Goal: Information Seeking & Learning: Learn about a topic

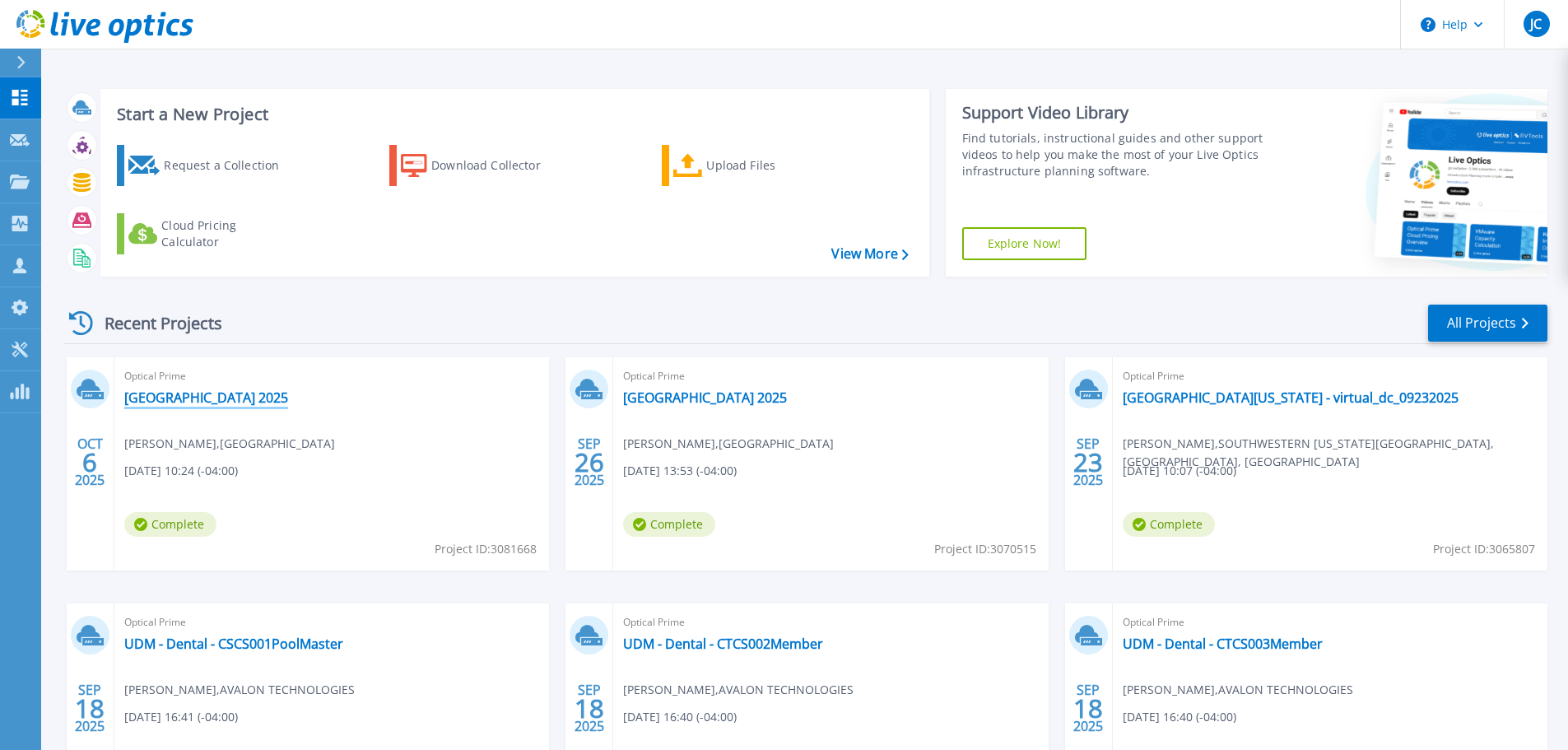
click at [197, 400] on link "[GEOGRAPHIC_DATA] 2025" at bounding box center [206, 398] width 164 height 16
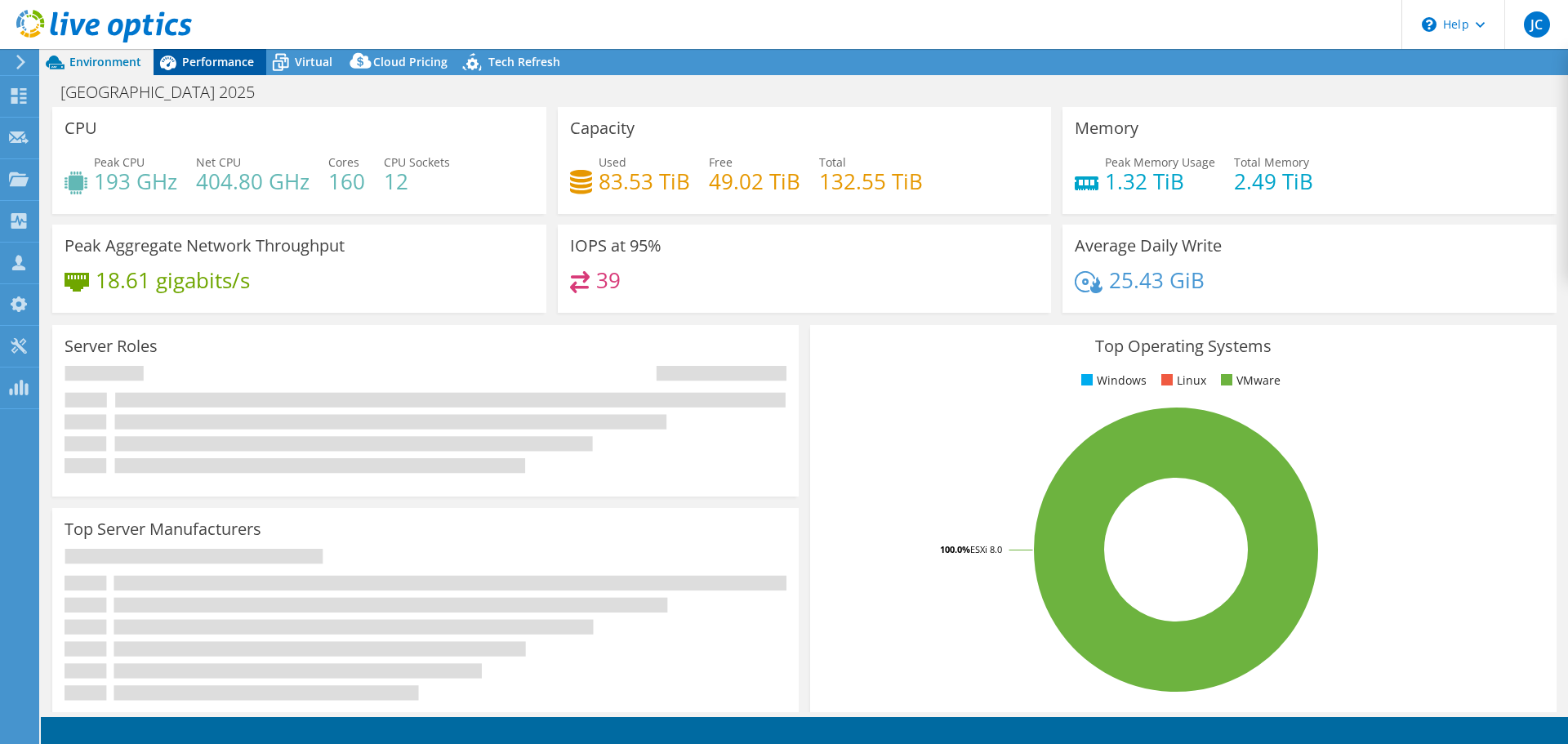
click at [223, 68] on span "Performance" at bounding box center [218, 61] width 72 height 15
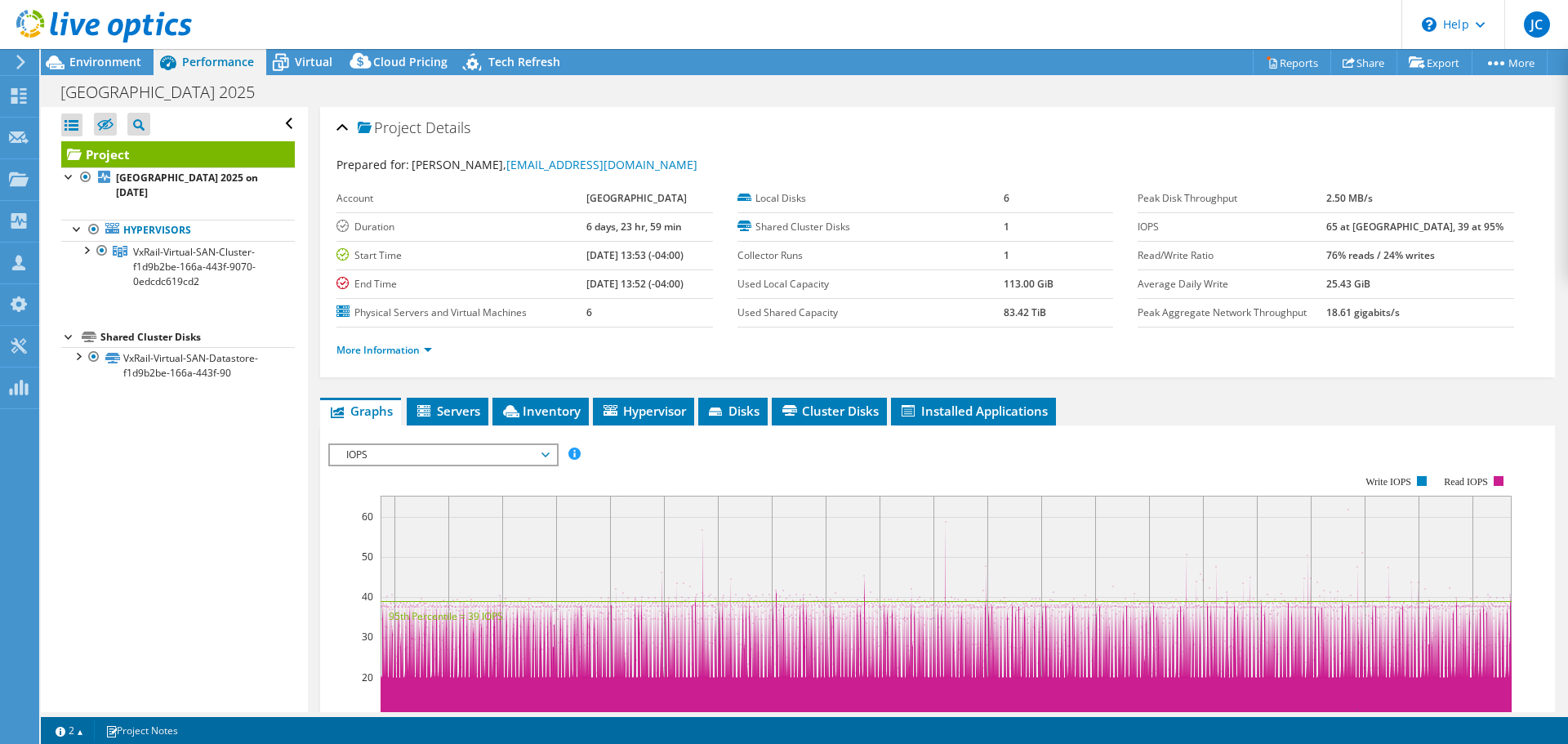
select select "USD"
click at [122, 186] on b "[GEOGRAPHIC_DATA] 2025 on [DATE]" at bounding box center [187, 185] width 142 height 28
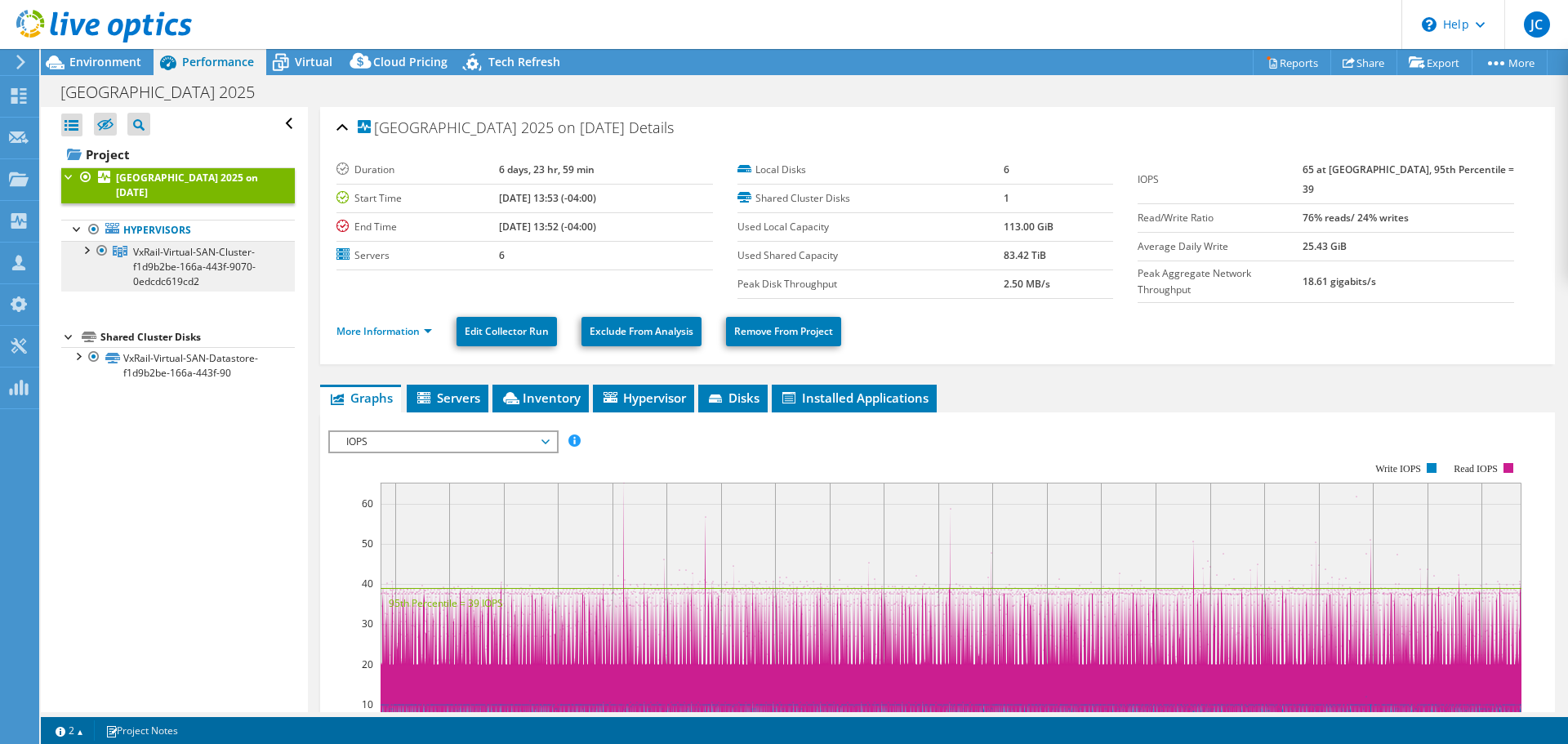
click at [136, 265] on span "VxRail-Virtual-SAN-Cluster-f1d9b2be-166a-443f-9070-0edcdc619cd2" at bounding box center [195, 267] width 123 height 44
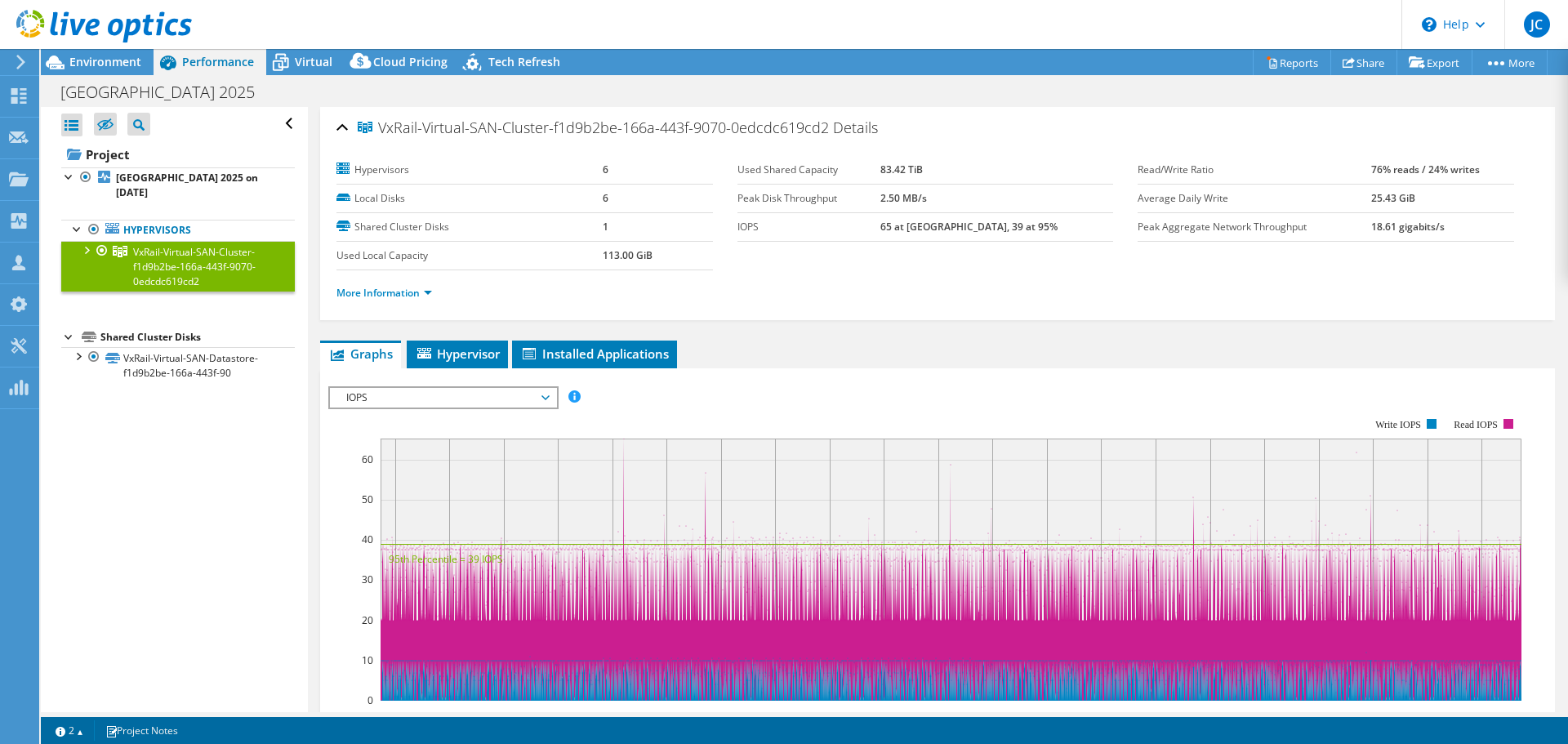
click at [84, 252] on div at bounding box center [85, 249] width 16 height 16
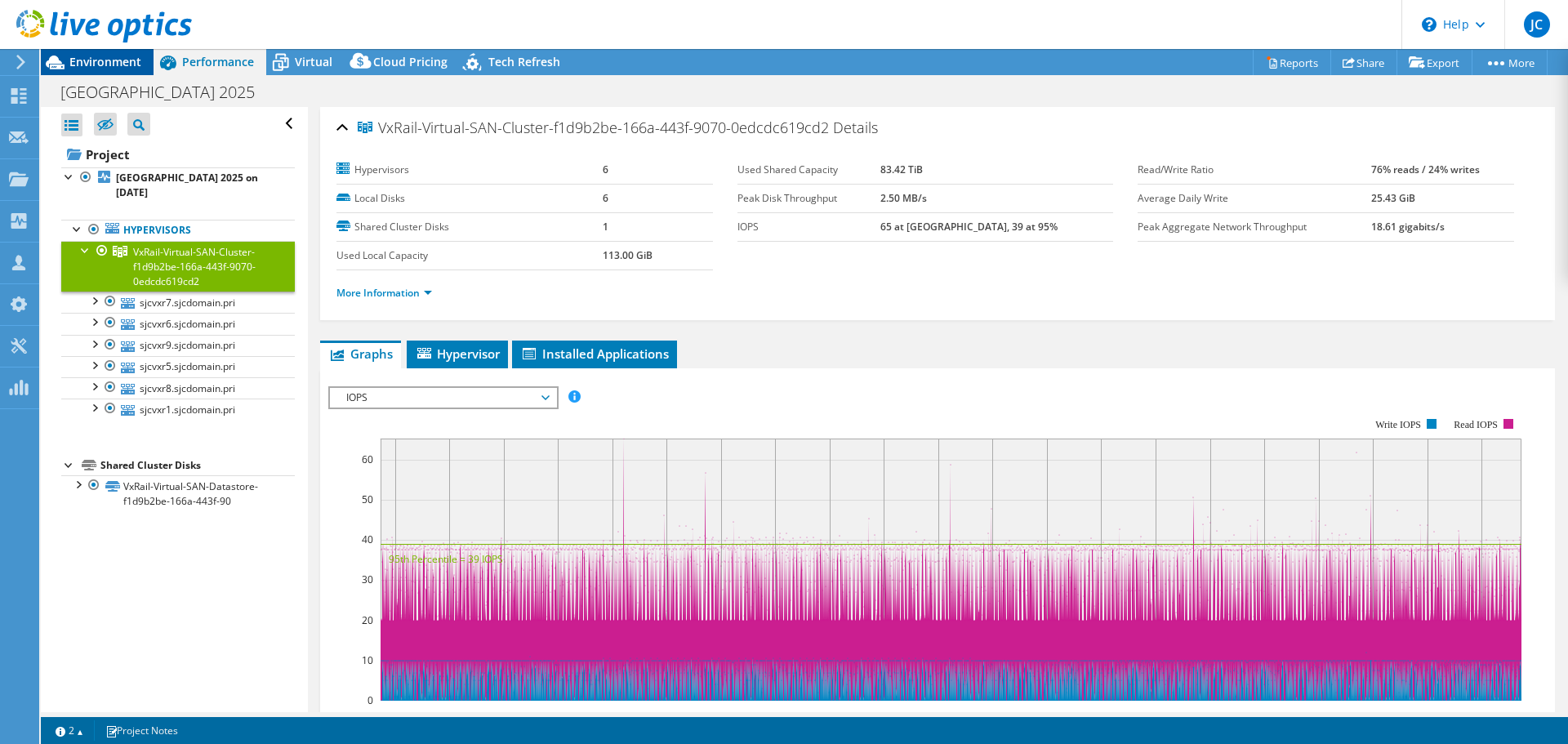
click at [99, 62] on span "Environment" at bounding box center [105, 61] width 72 height 15
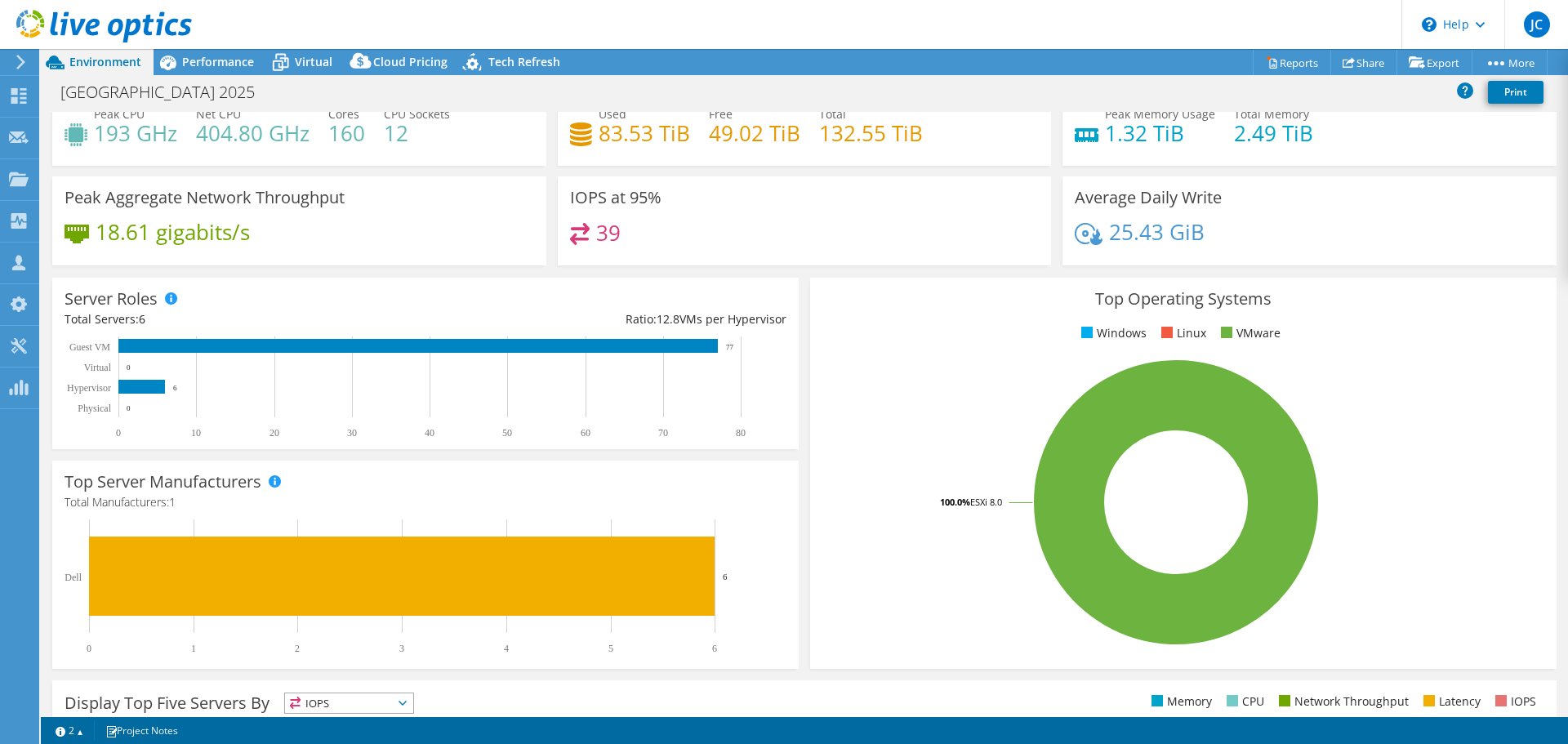
scroll to position [82, 0]
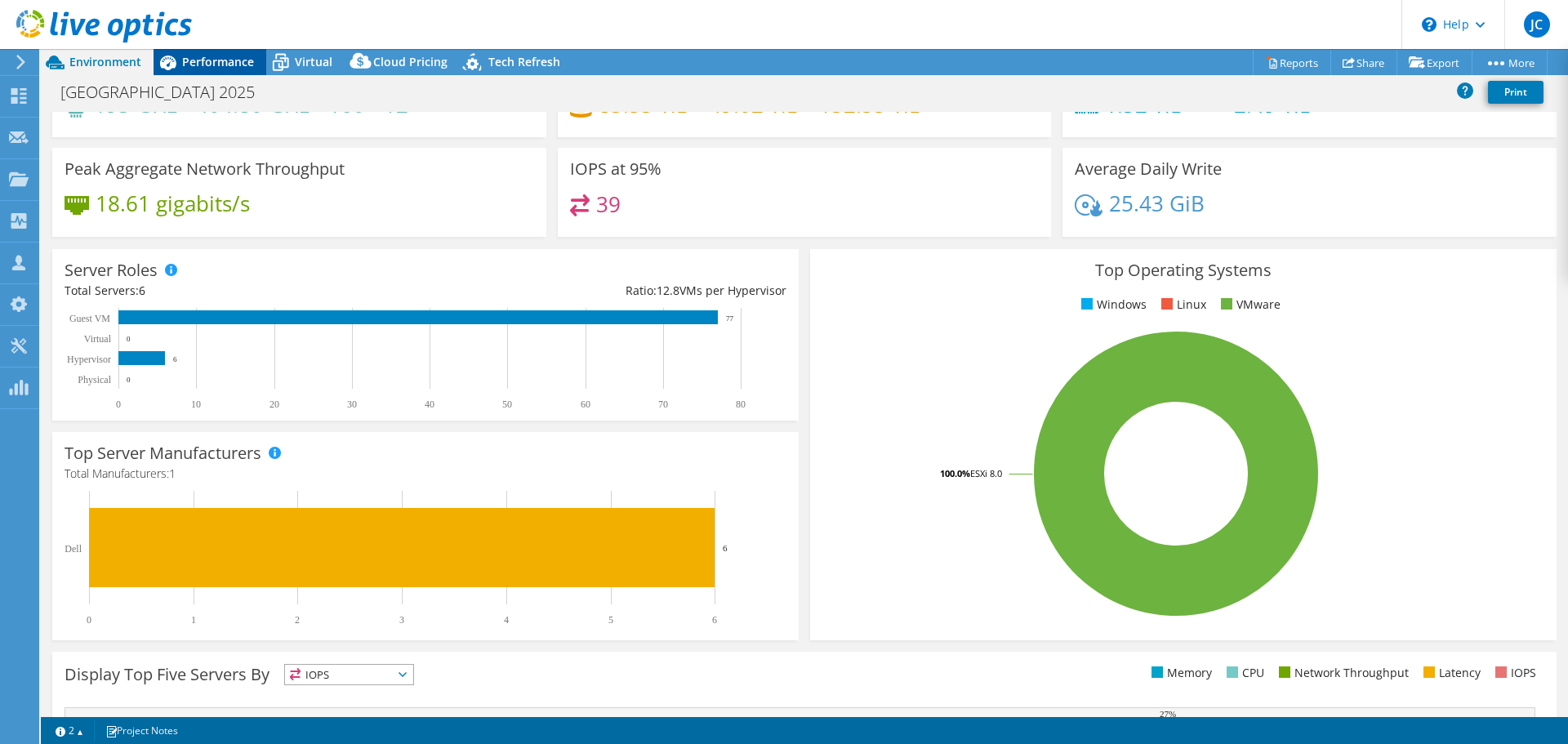
click at [223, 64] on span "Performance" at bounding box center [218, 61] width 72 height 15
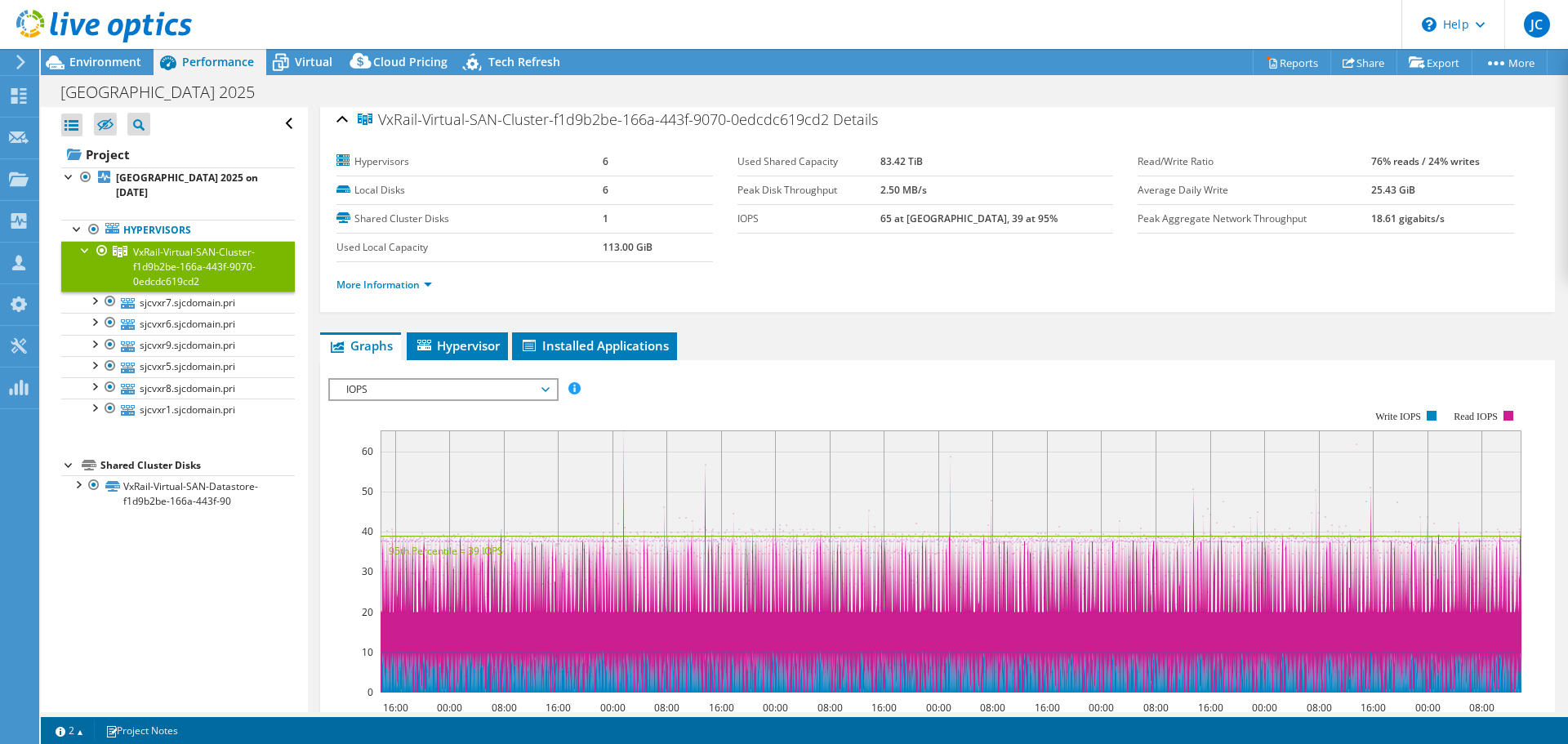
scroll to position [0, 0]
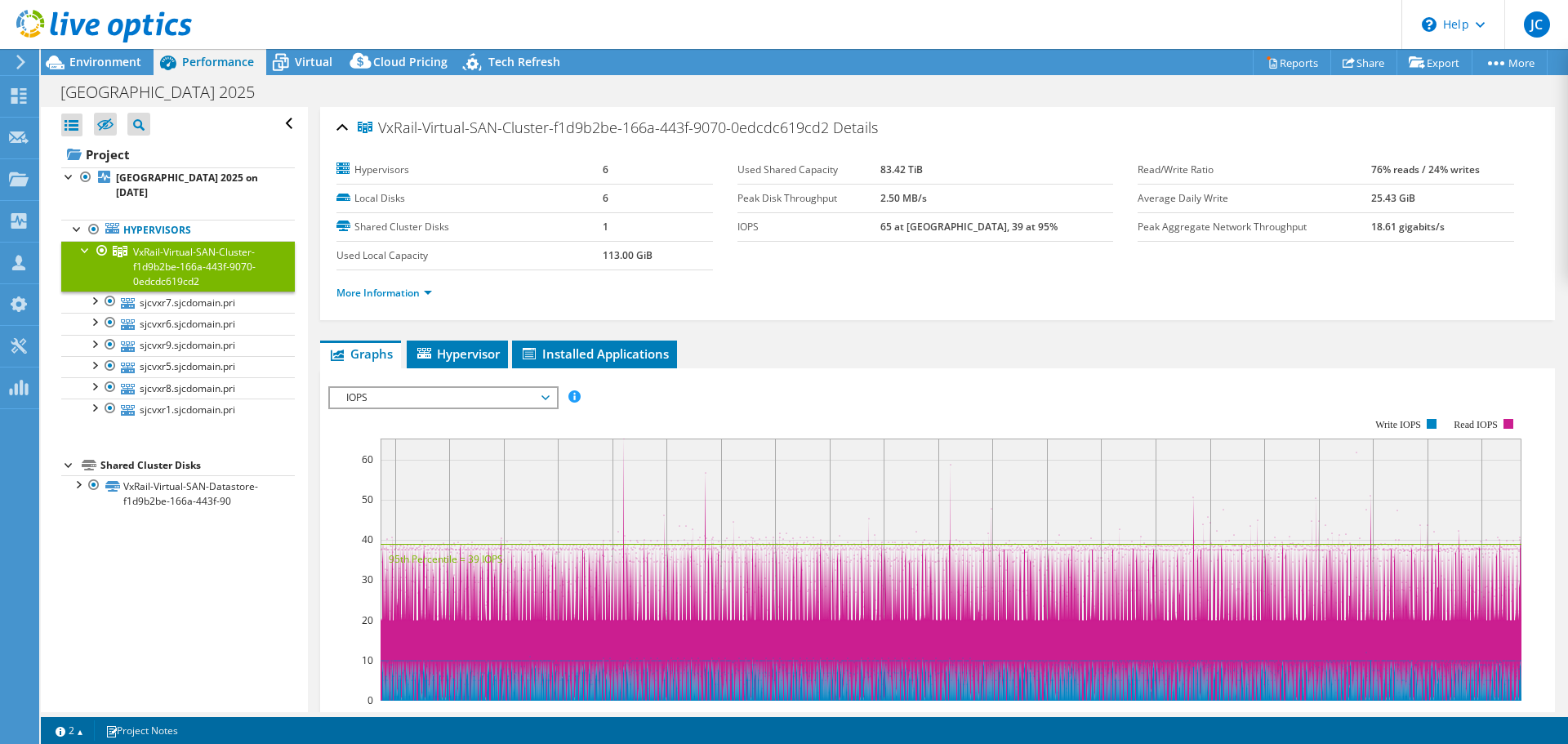
click at [166, 619] on div "Open All Close All Hide Excluded Nodes Project Tree Filter" at bounding box center [174, 409] width 267 height 605
click at [225, 631] on div "Open All Close All Hide Excluded Nodes Project Tree Filter" at bounding box center [174, 409] width 267 height 605
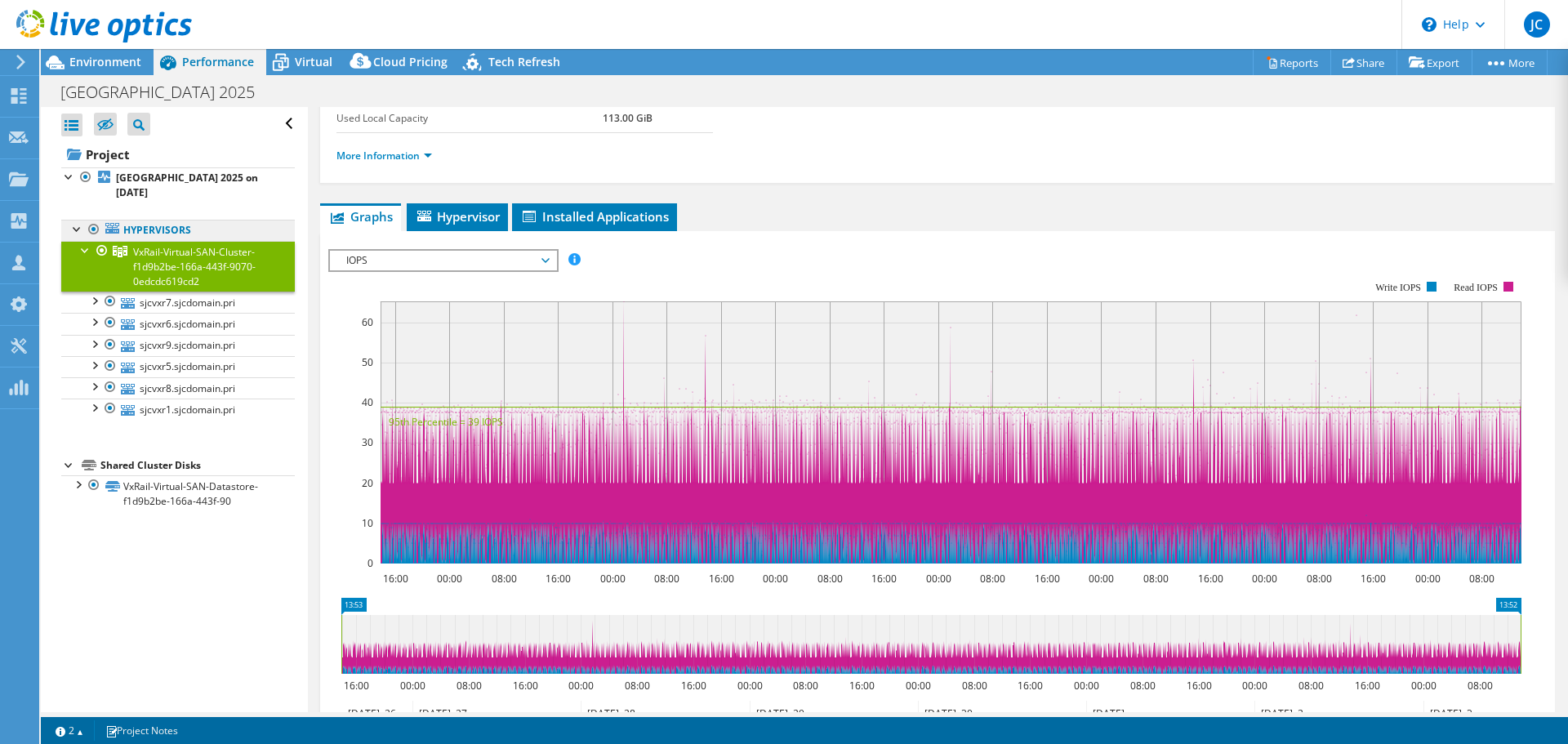
scroll to position [82, 0]
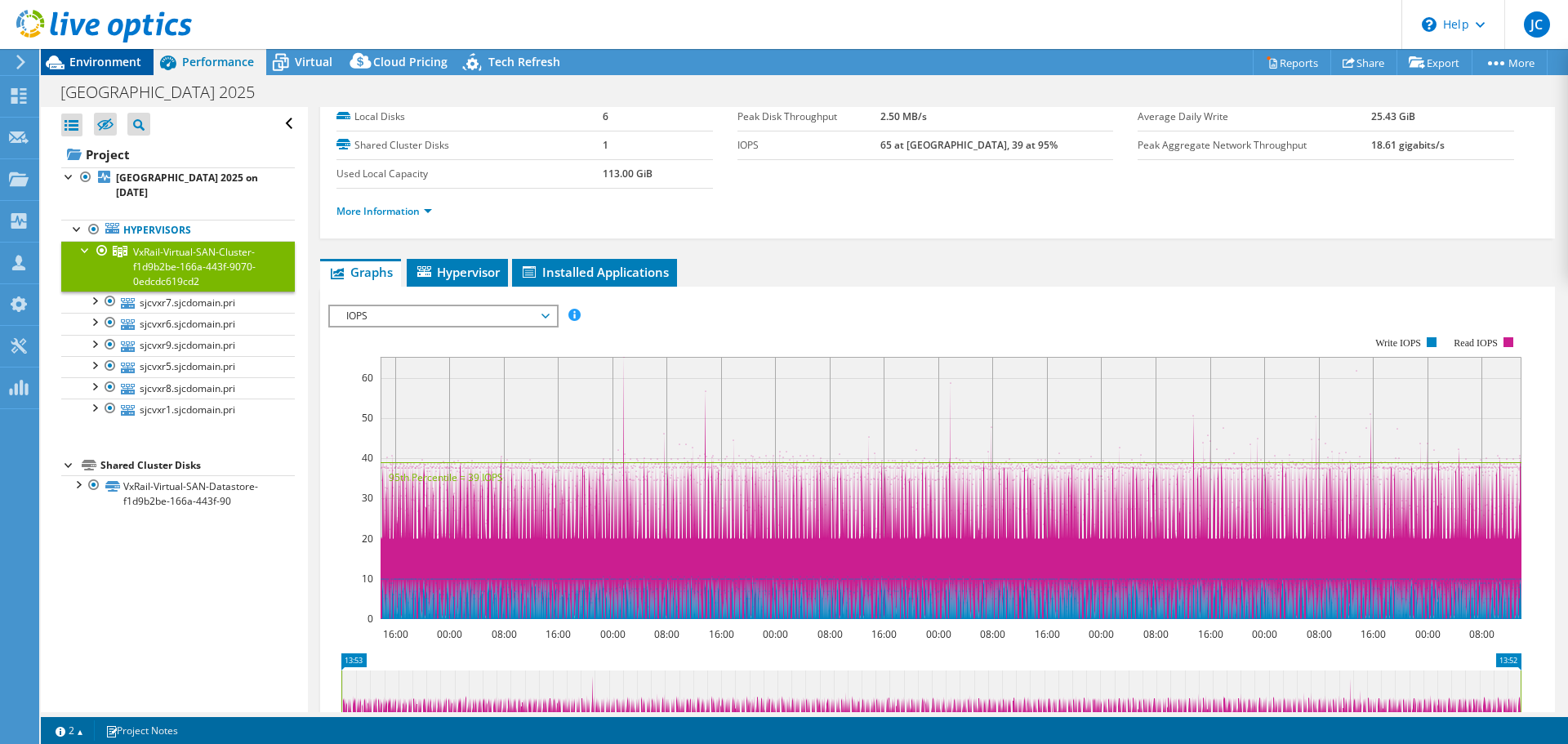
click at [86, 66] on span "Environment" at bounding box center [105, 61] width 72 height 15
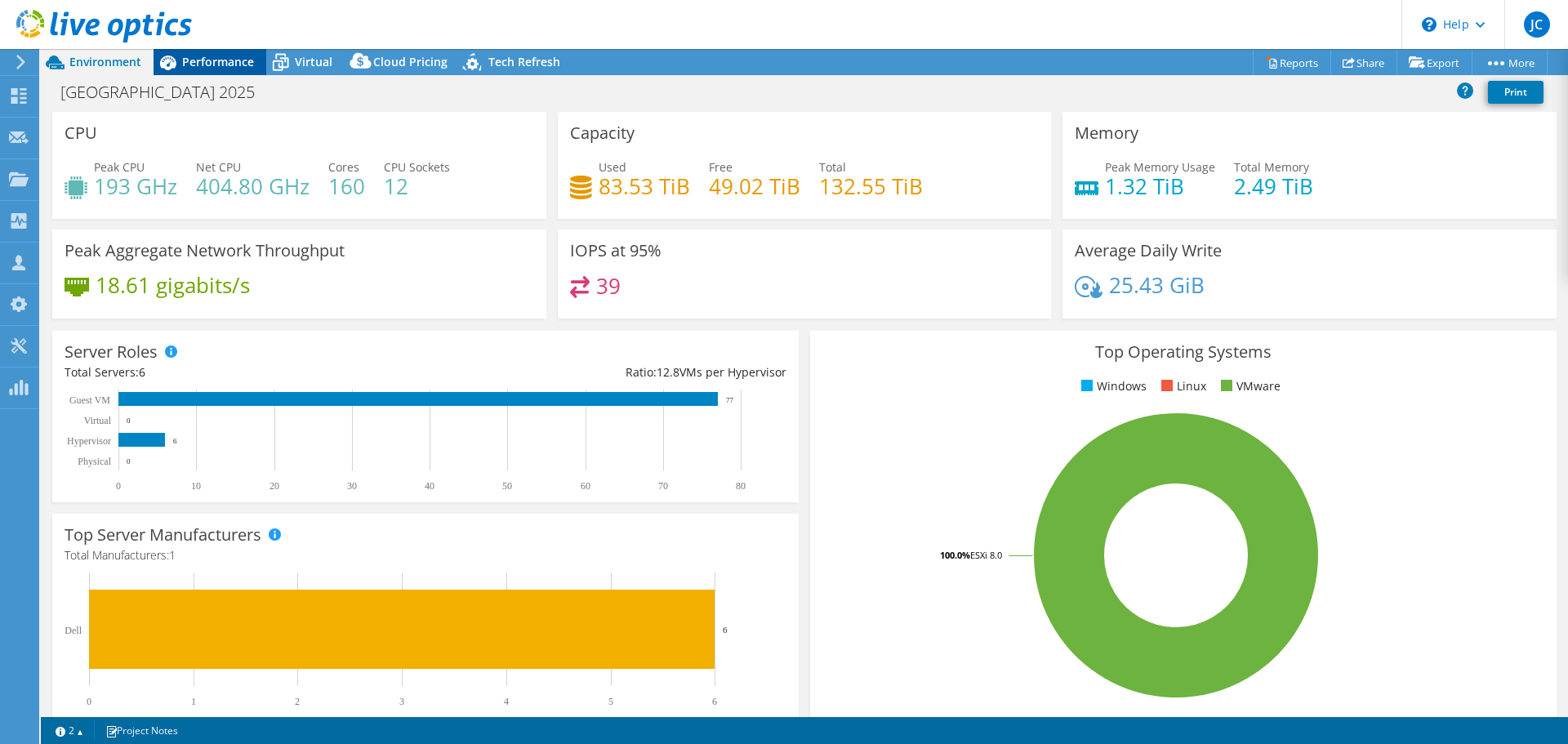
click at [220, 62] on span "Performance" at bounding box center [218, 61] width 72 height 15
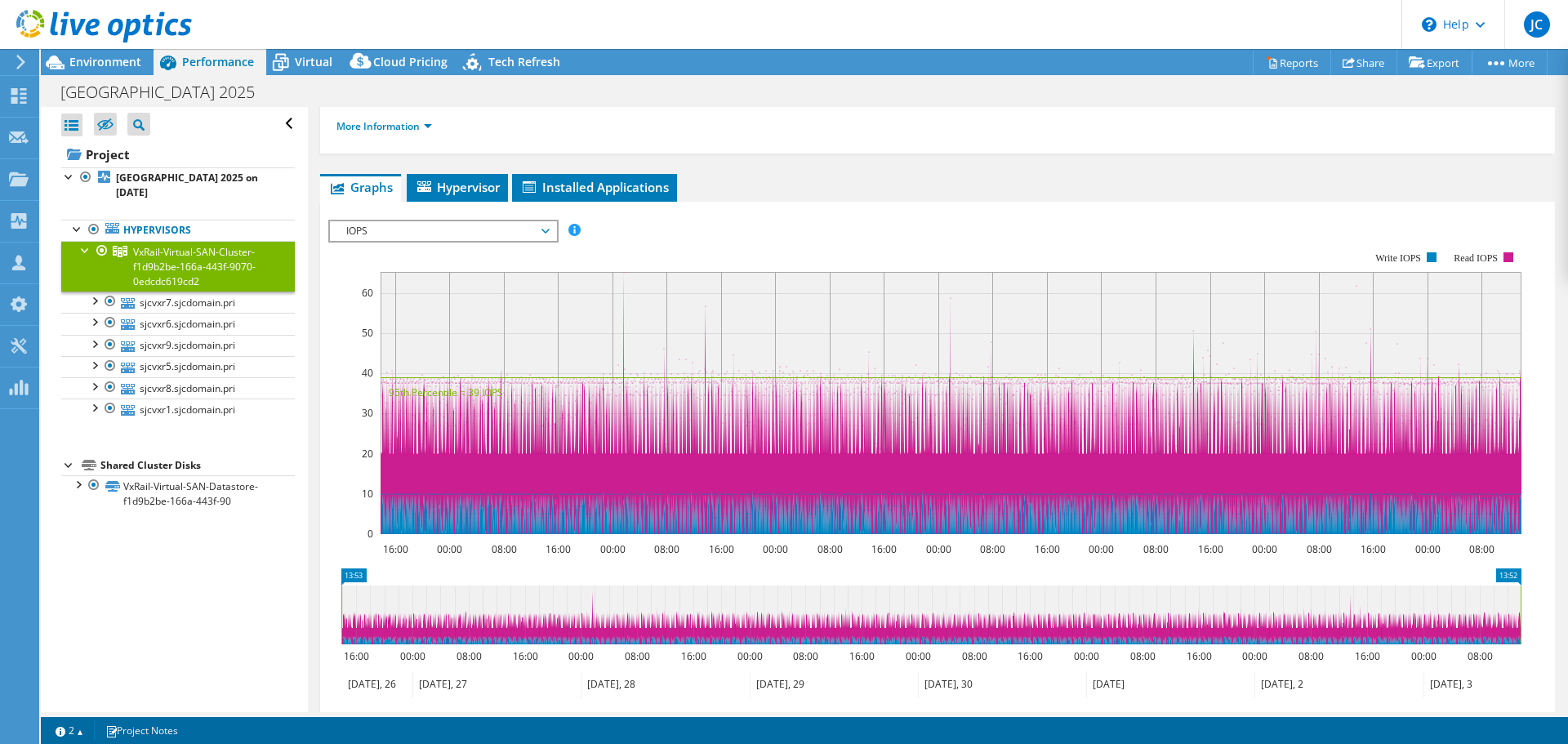
scroll to position [245, 0]
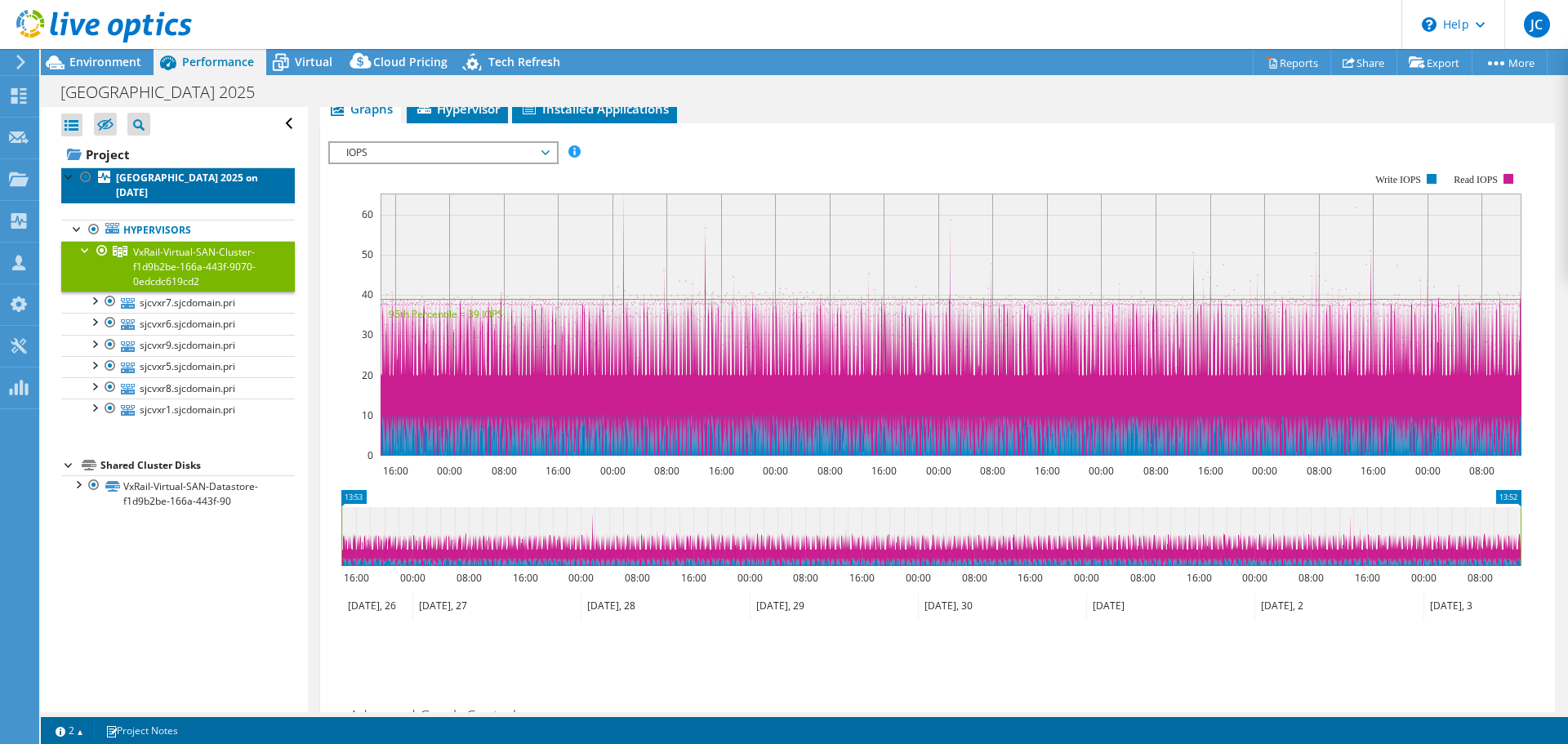
click at [139, 182] on b "[GEOGRAPHIC_DATA] 2025 on [DATE]" at bounding box center [187, 185] width 142 height 28
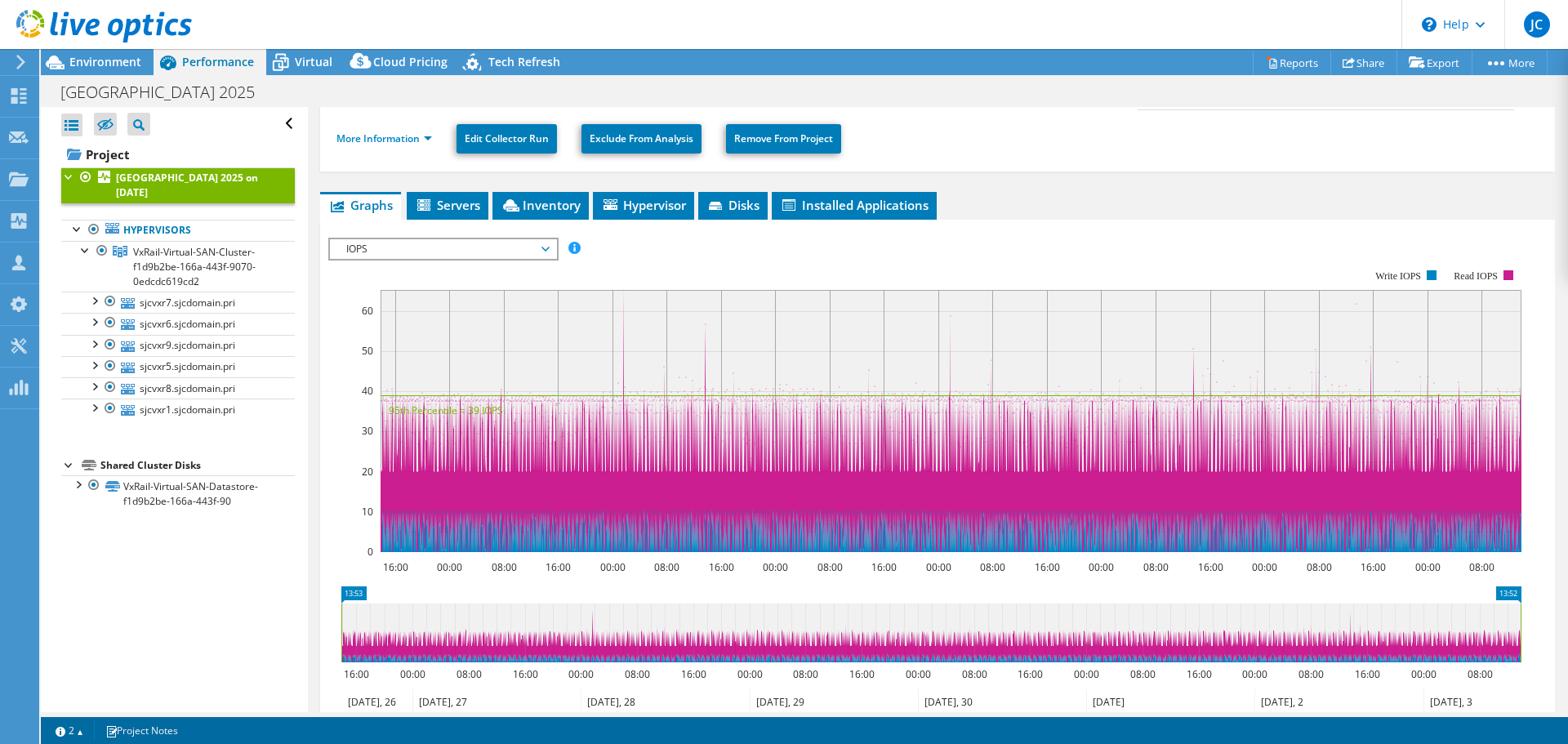
scroll to position [122, 0]
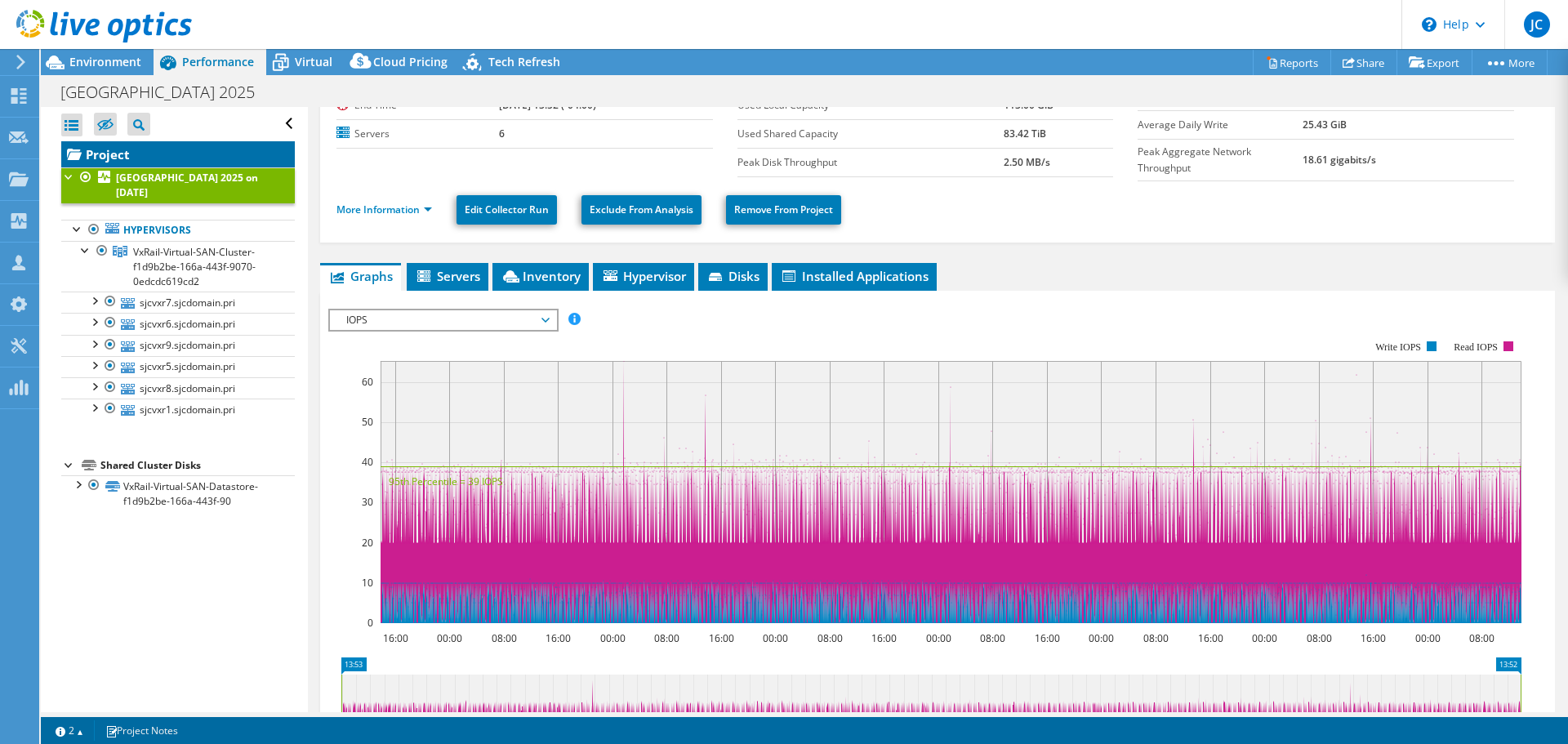
click at [98, 153] on link "Project" at bounding box center [178, 154] width 234 height 26
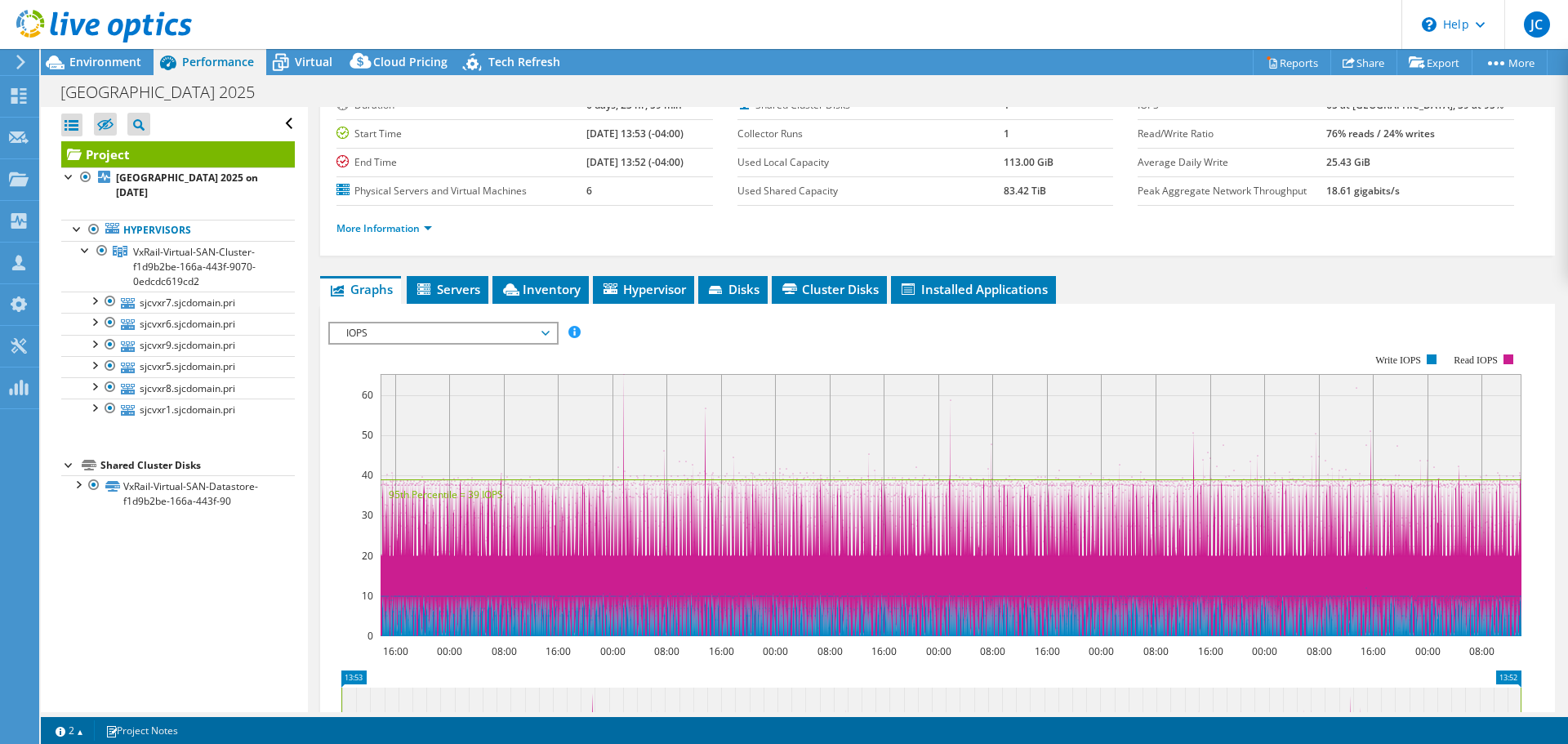
click at [547, 331] on span "IOPS" at bounding box center [442, 333] width 210 height 20
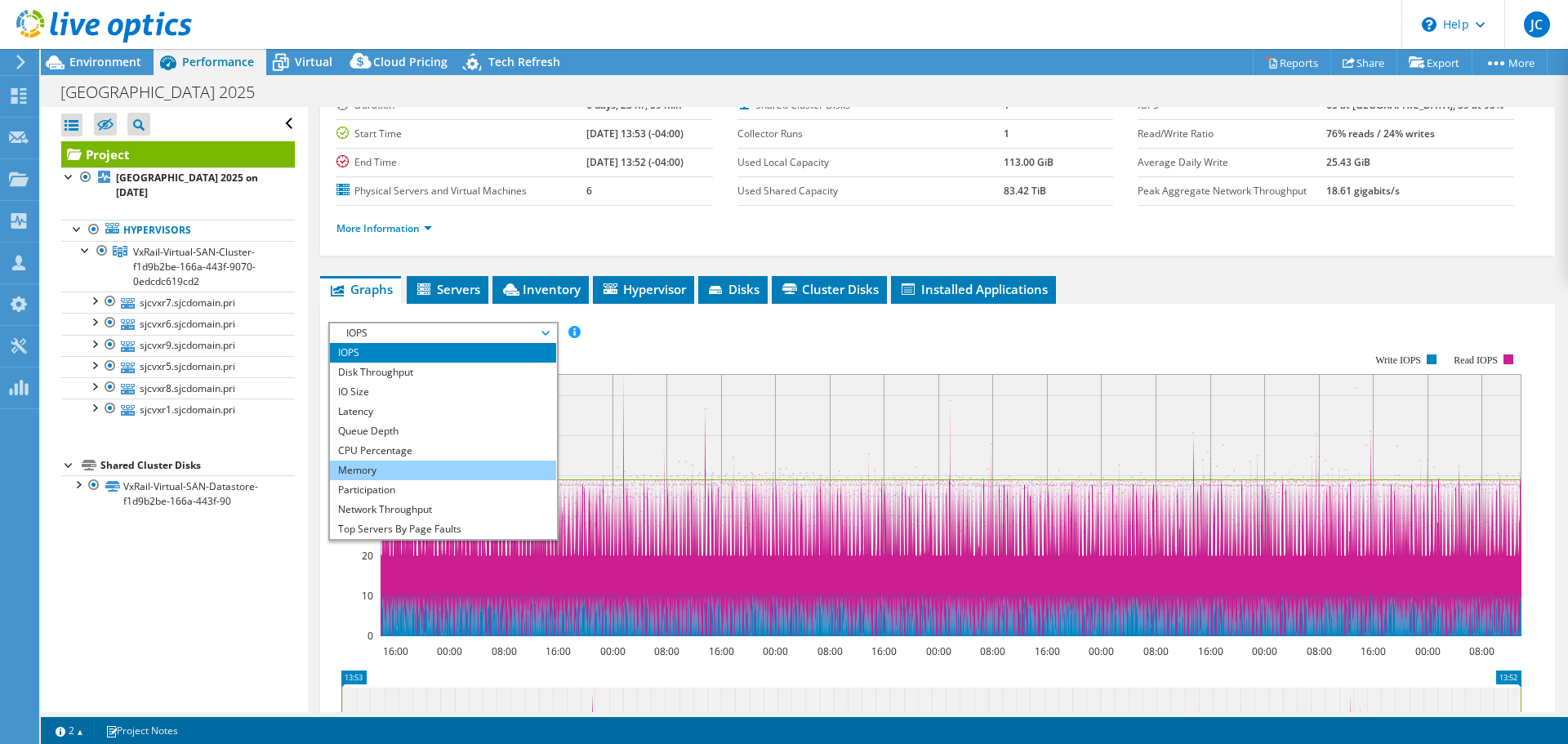
scroll to position [59, 0]
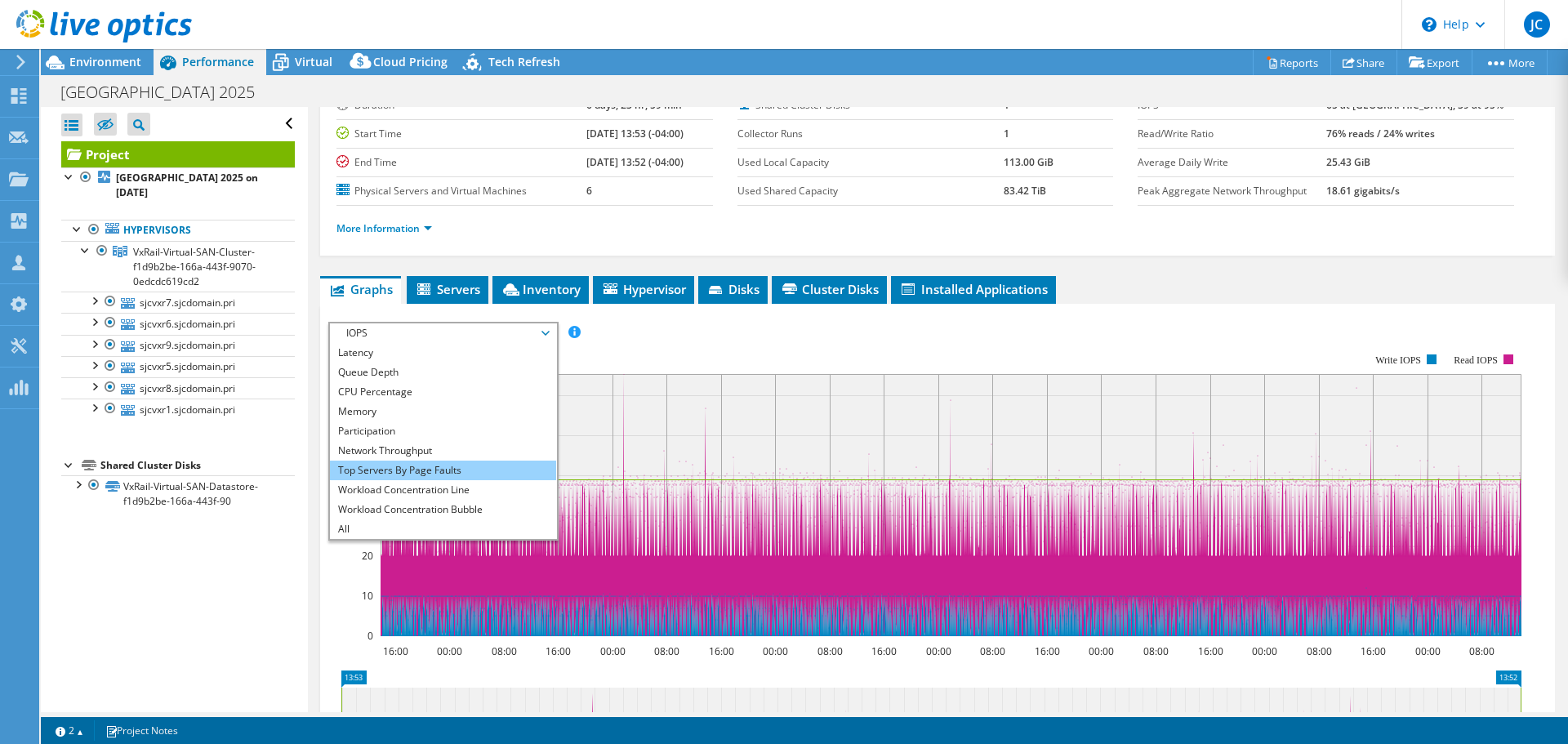
click at [404, 475] on li "Top Servers By Page Faults" at bounding box center [442, 470] width 227 height 20
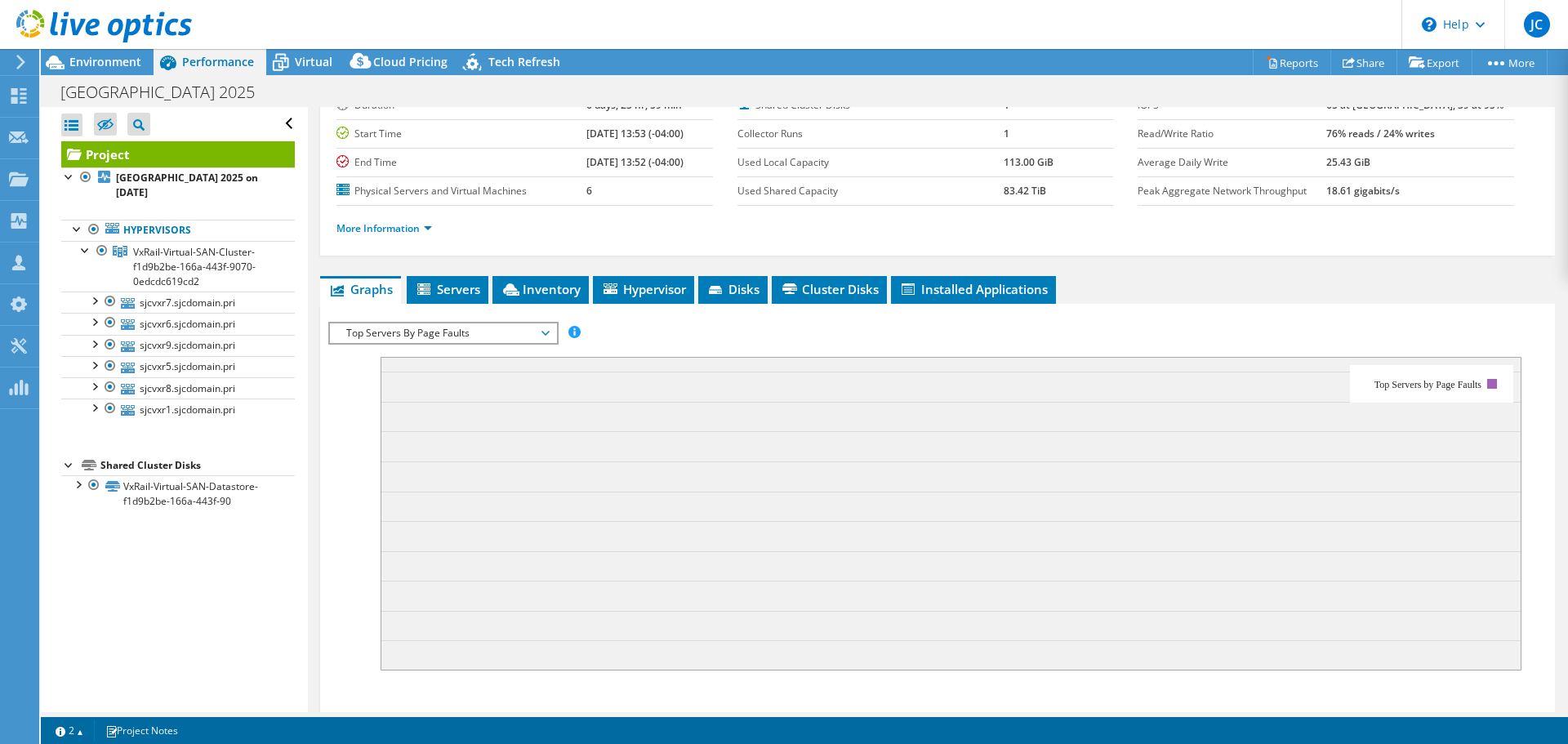
click at [544, 333] on span "Top Servers By Page Faults" at bounding box center [442, 333] width 210 height 20
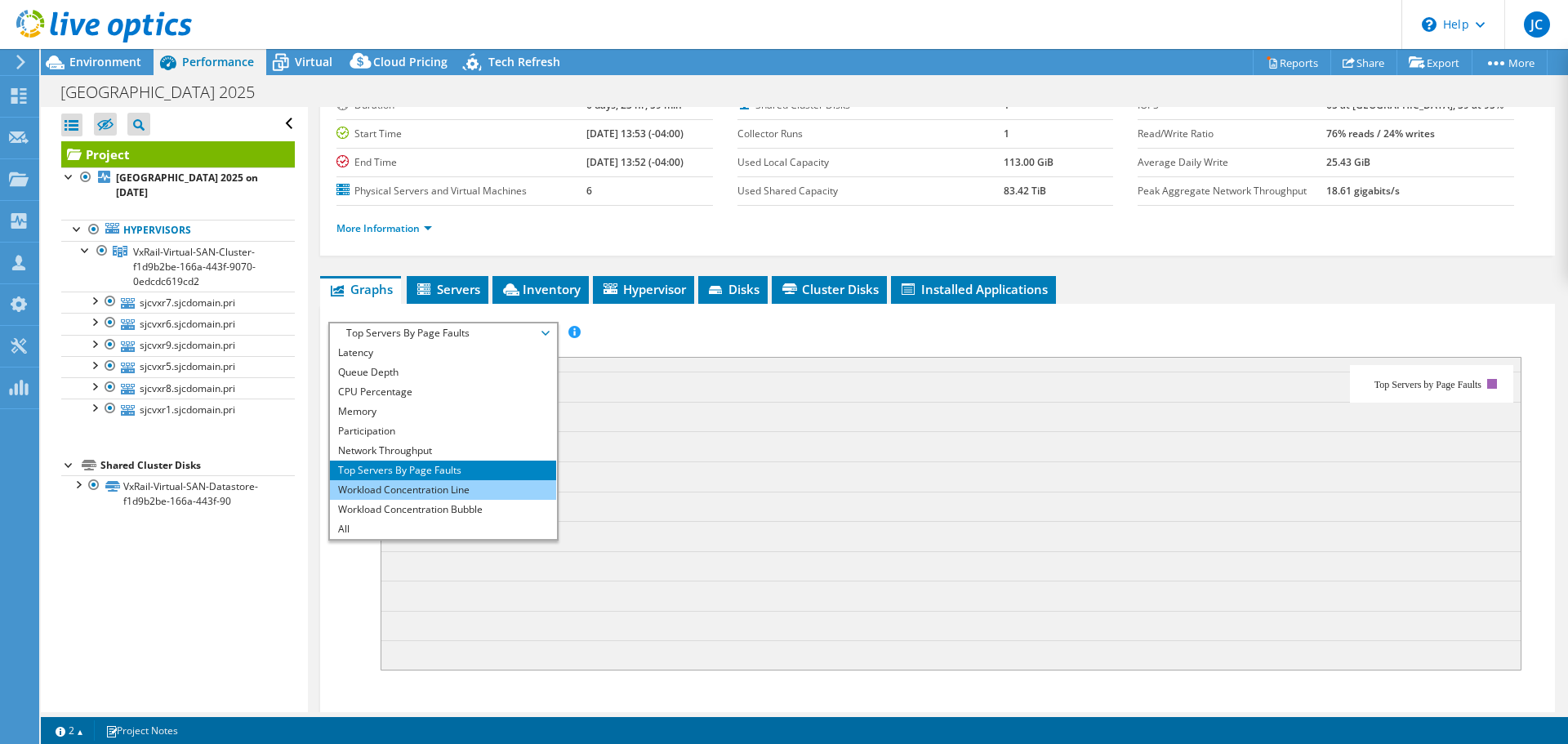
click at [469, 490] on li "Workload Concentration Line" at bounding box center [442, 490] width 227 height 20
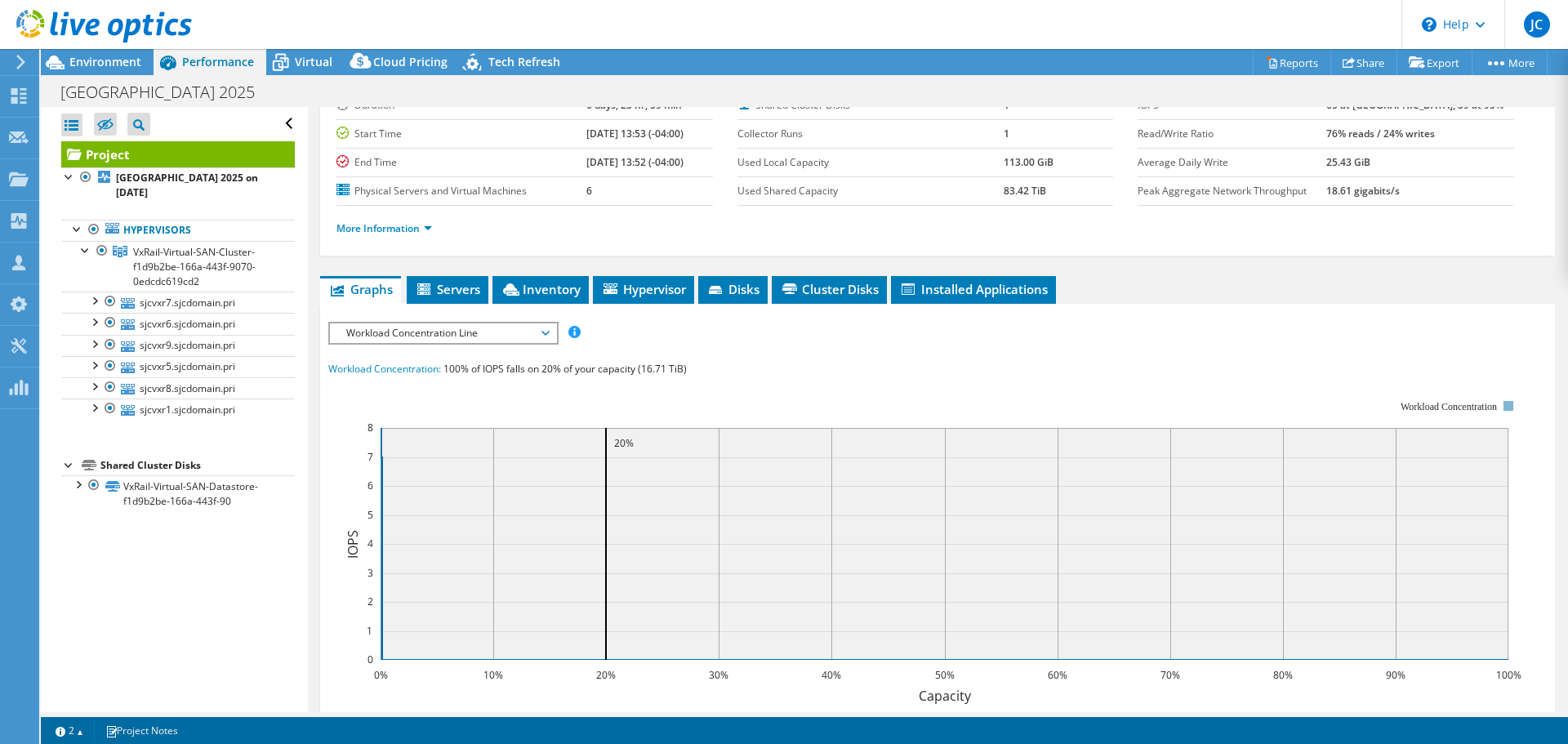
click at [543, 333] on span "Workload Concentration Line" at bounding box center [442, 333] width 210 height 20
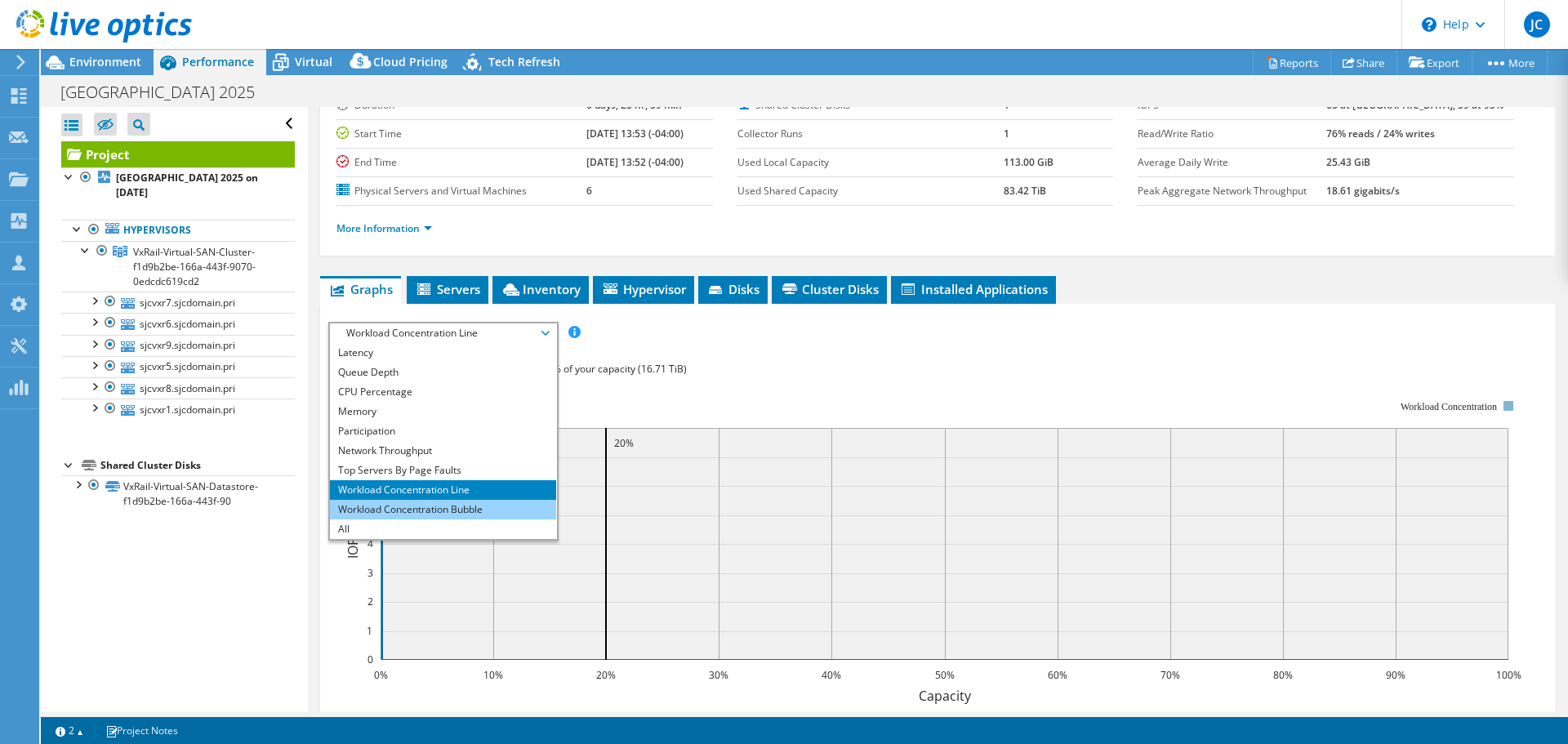
click at [453, 505] on li "Workload Concentration Bubble" at bounding box center [442, 509] width 227 height 20
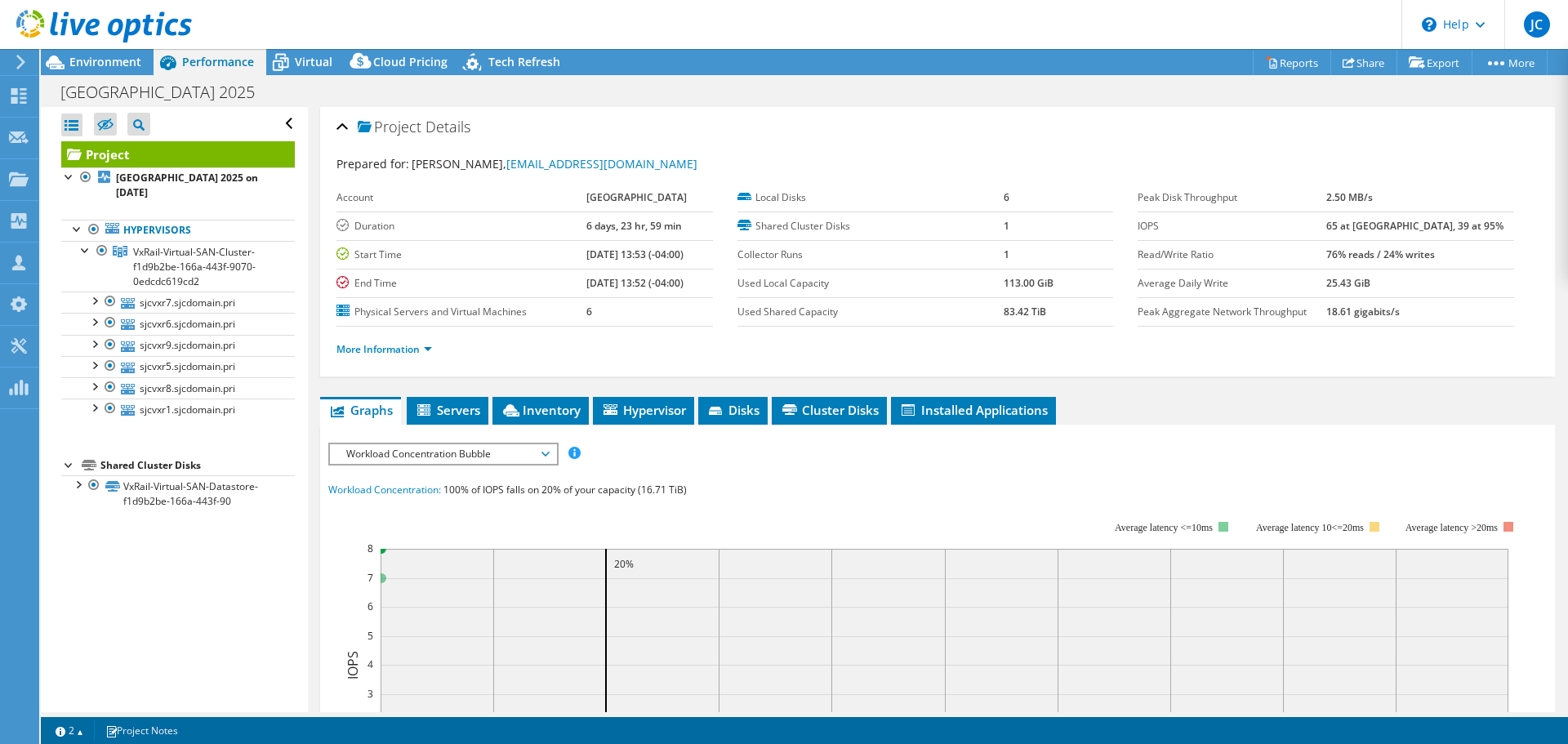
scroll to position [0, 0]
click at [544, 458] on span "Workload Concentration Bubble" at bounding box center [442, 455] width 210 height 20
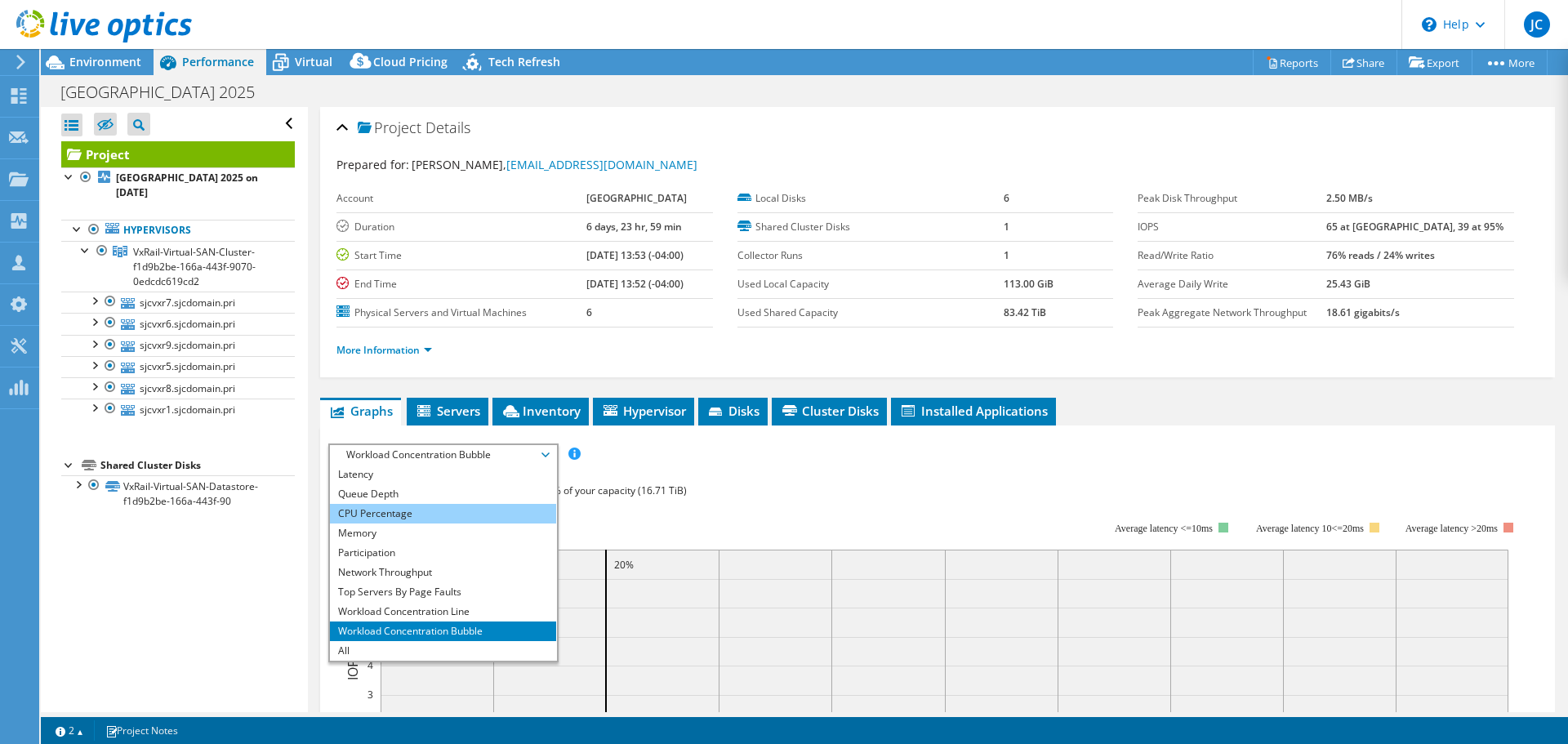
click at [424, 508] on li "CPU Percentage" at bounding box center [442, 514] width 227 height 20
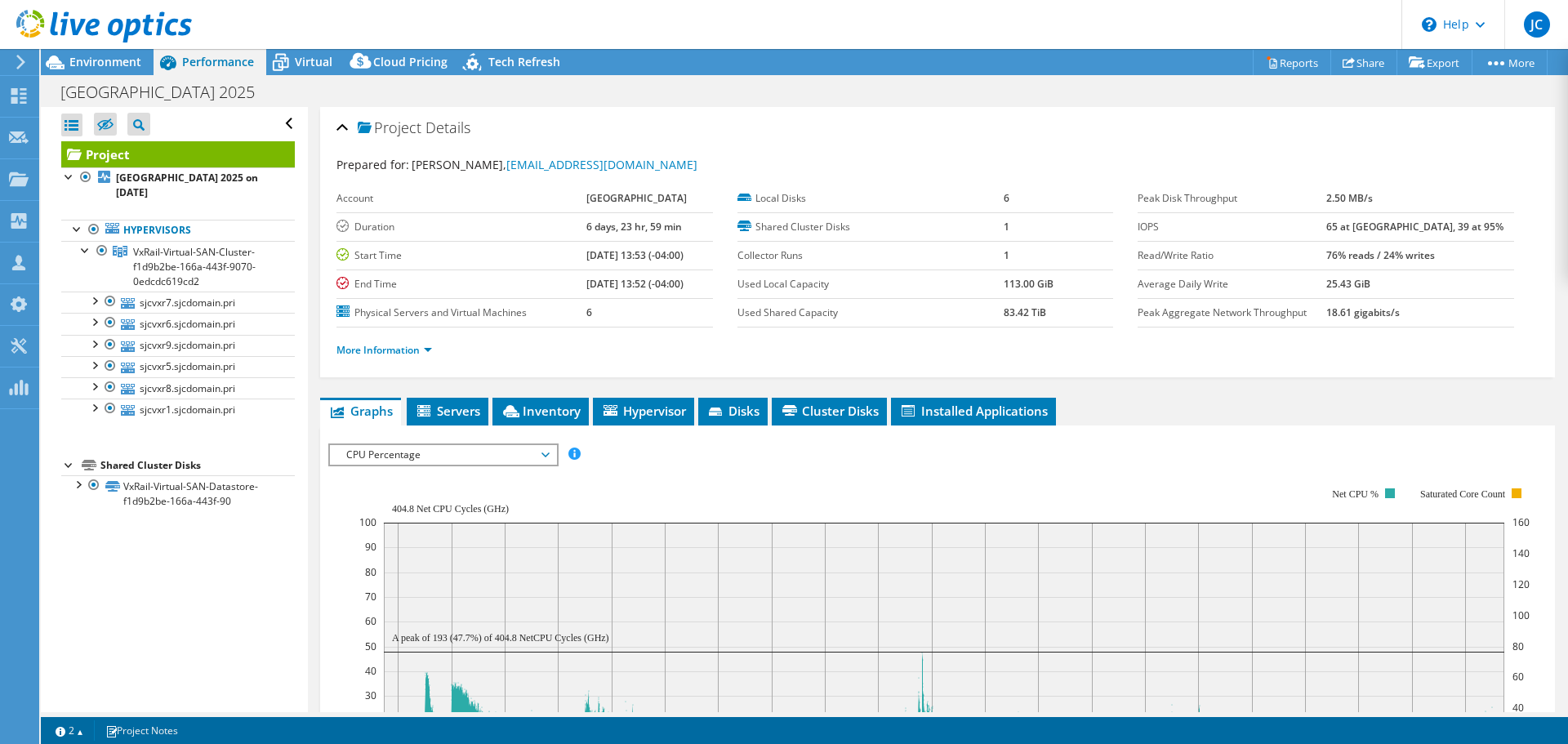
scroll to position [327, 0]
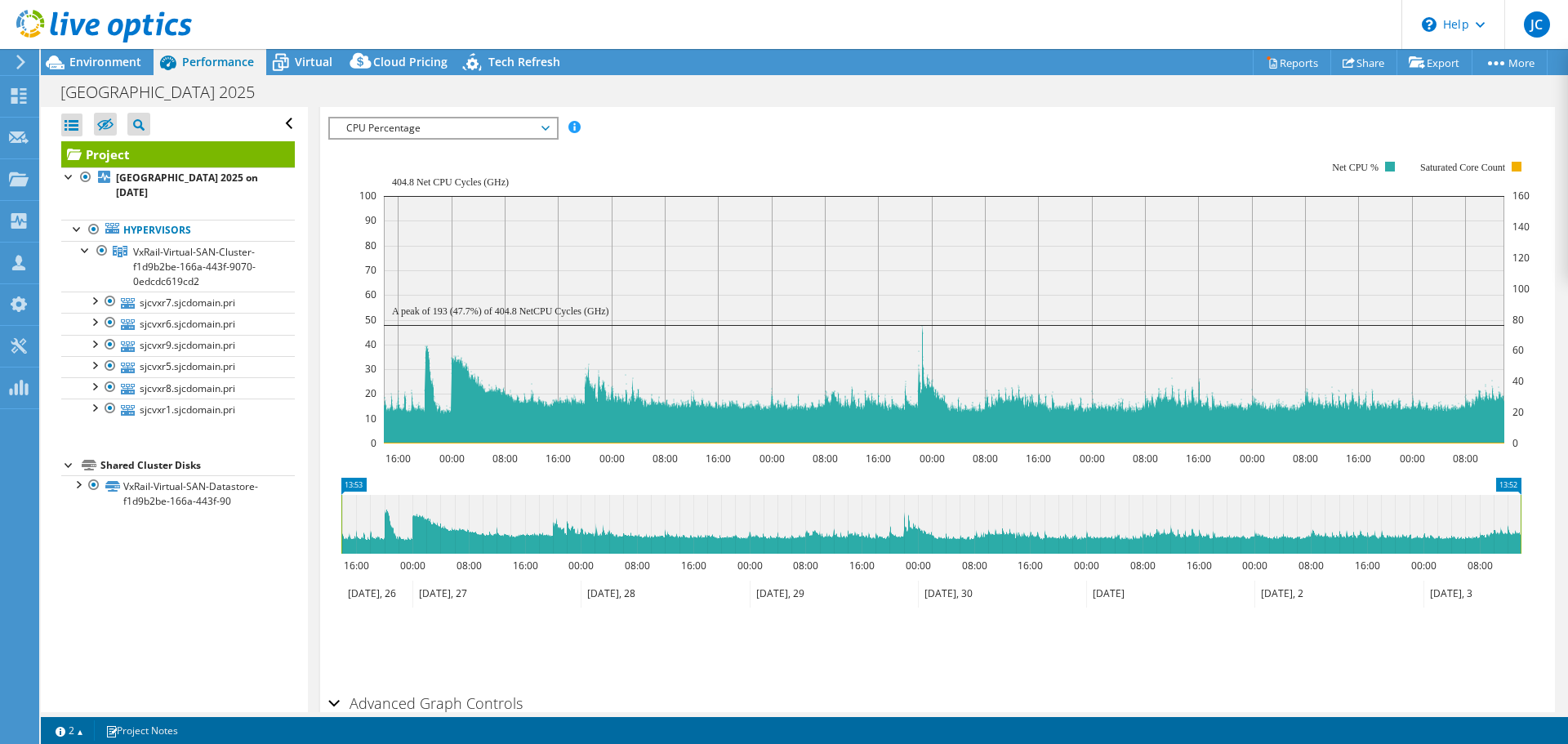
click at [550, 131] on span "CPU Percentage" at bounding box center [442, 128] width 227 height 20
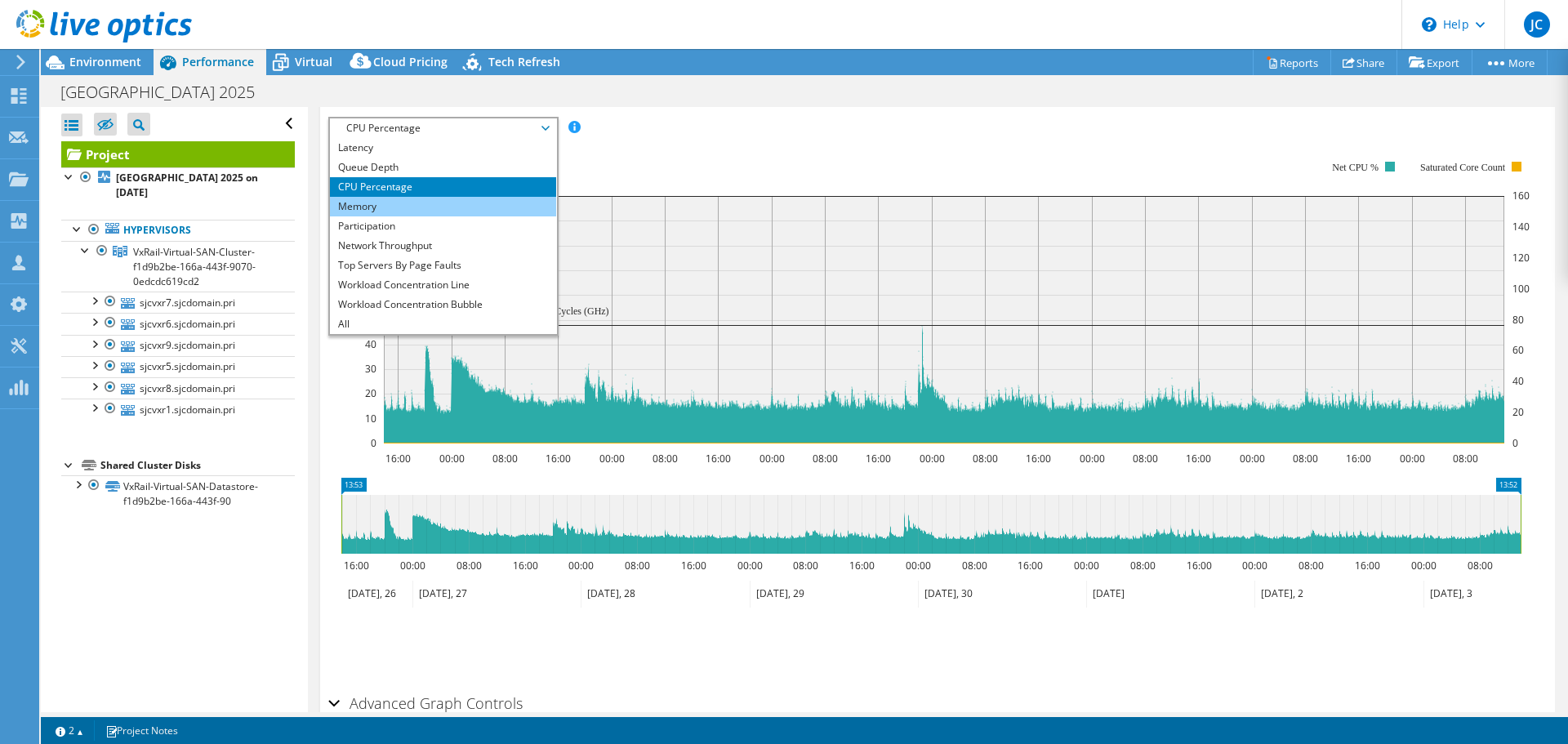
click at [448, 208] on li "Memory" at bounding box center [442, 206] width 227 height 20
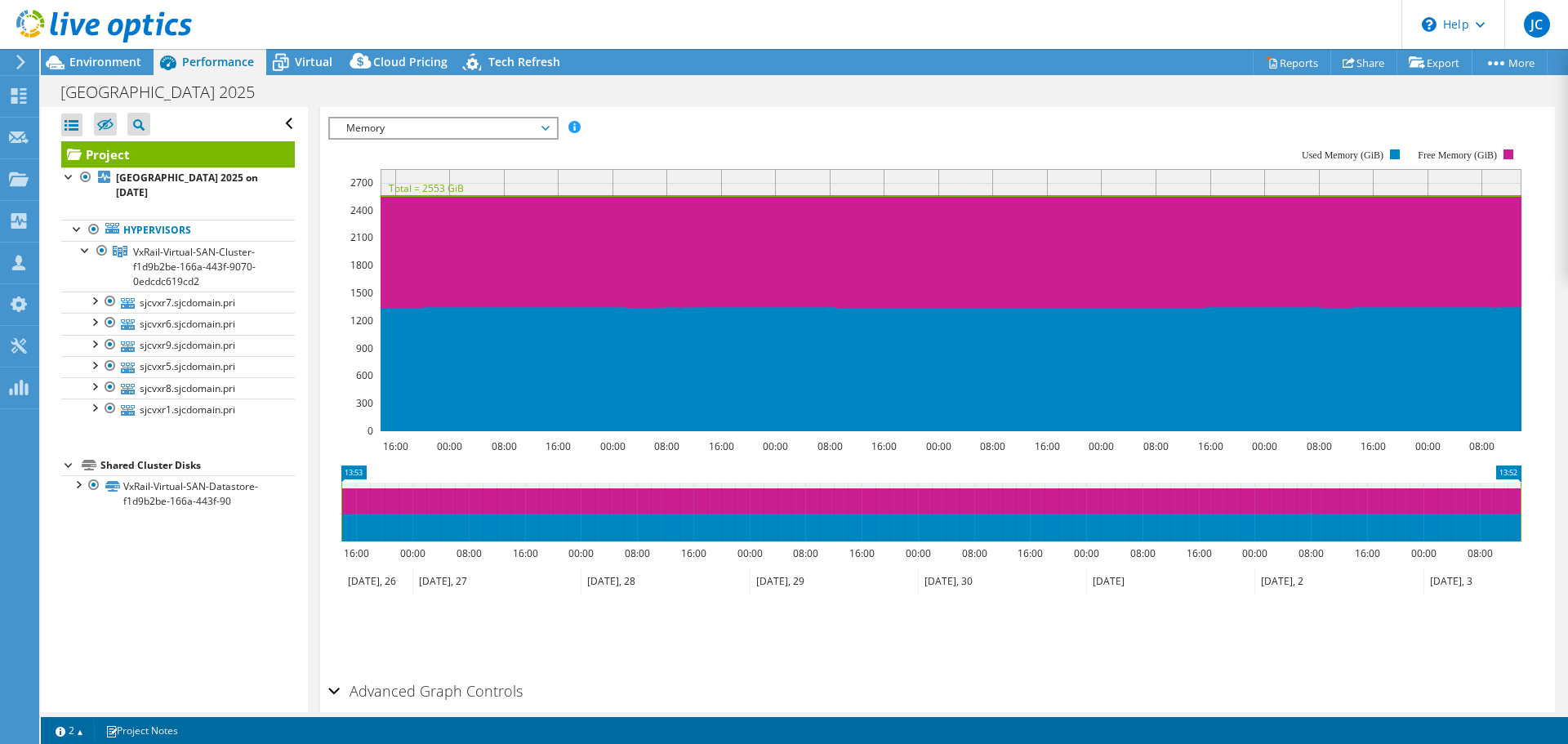
click at [542, 127] on span "Memory" at bounding box center [442, 128] width 210 height 20
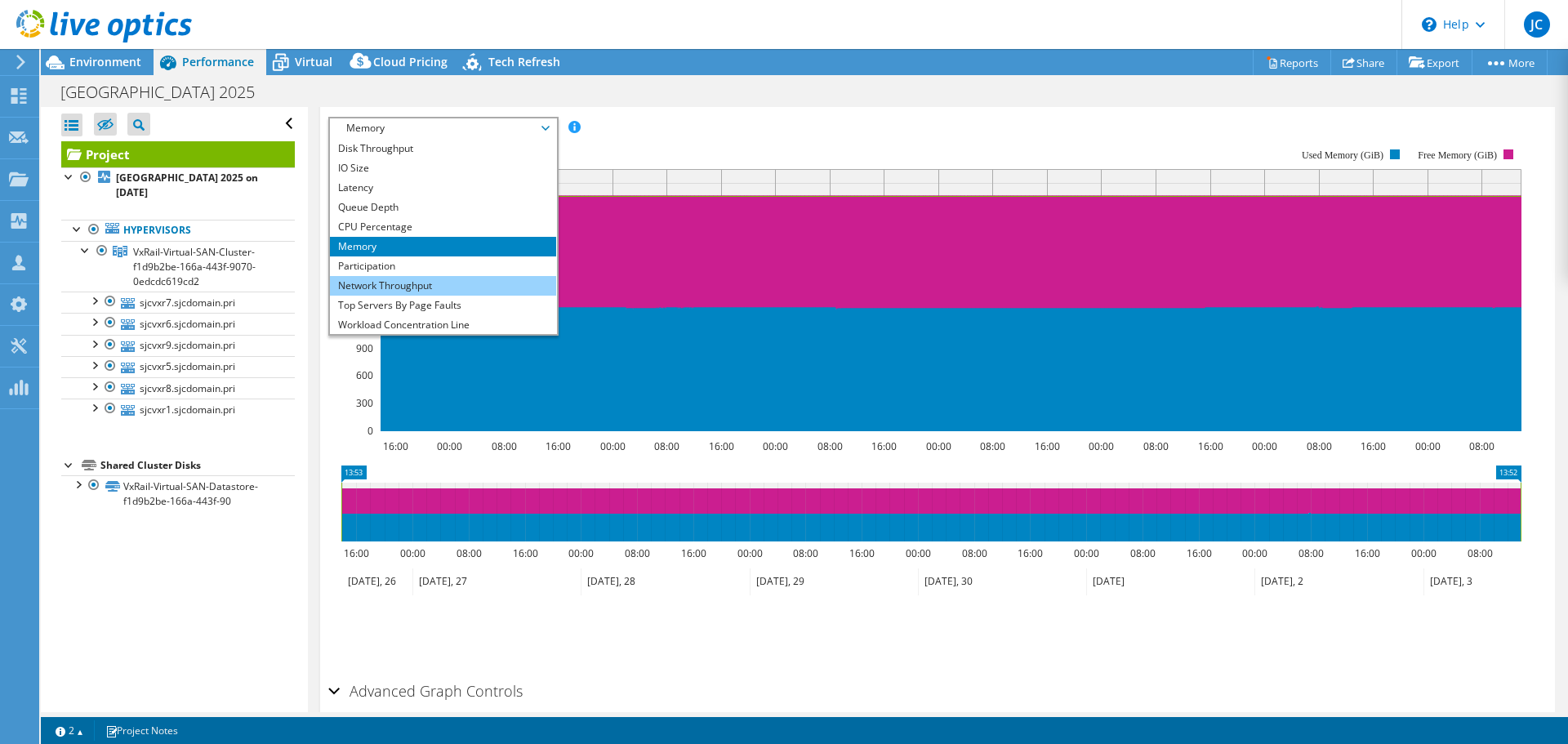
scroll to position [0, 0]
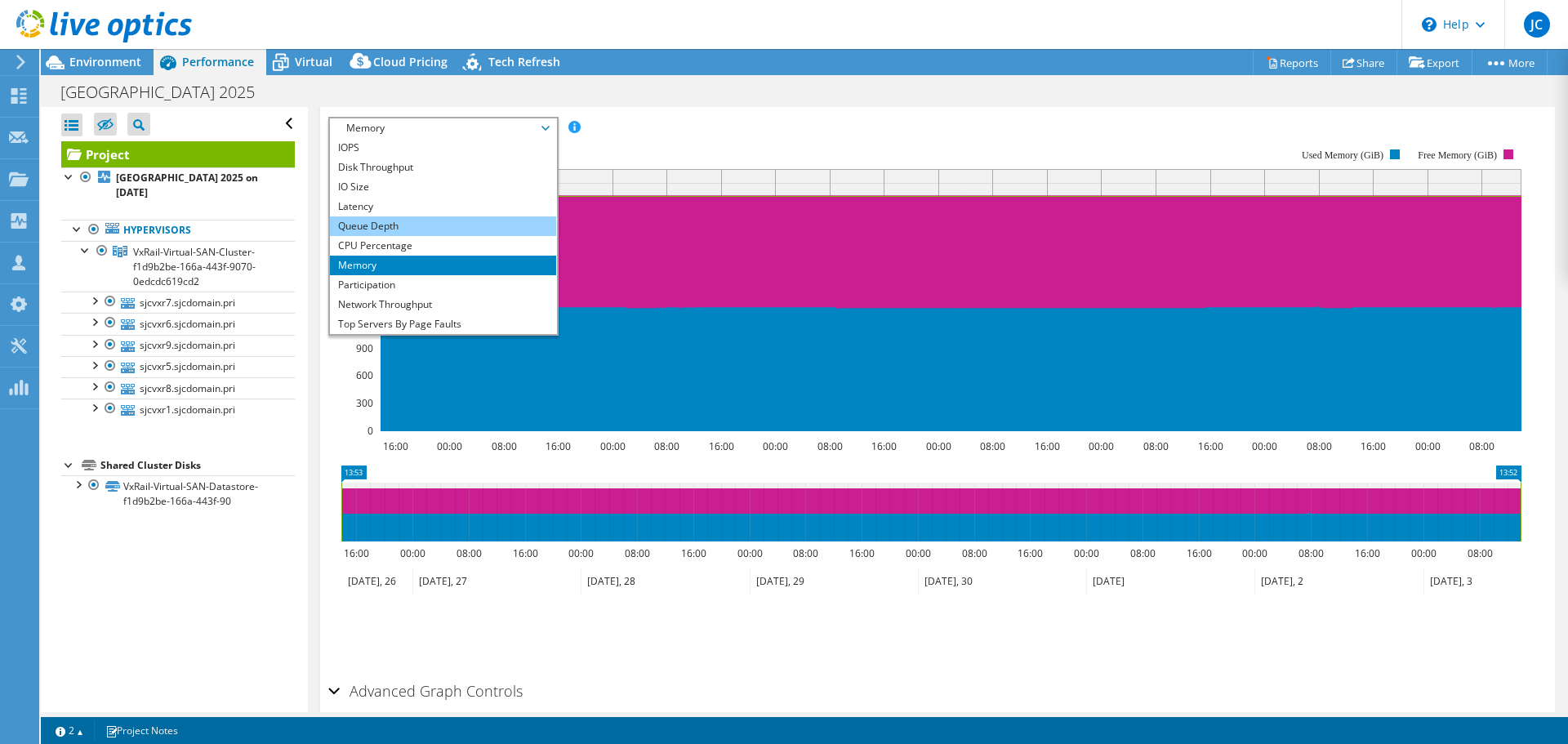
click at [410, 220] on li "Queue Depth" at bounding box center [442, 227] width 227 height 20
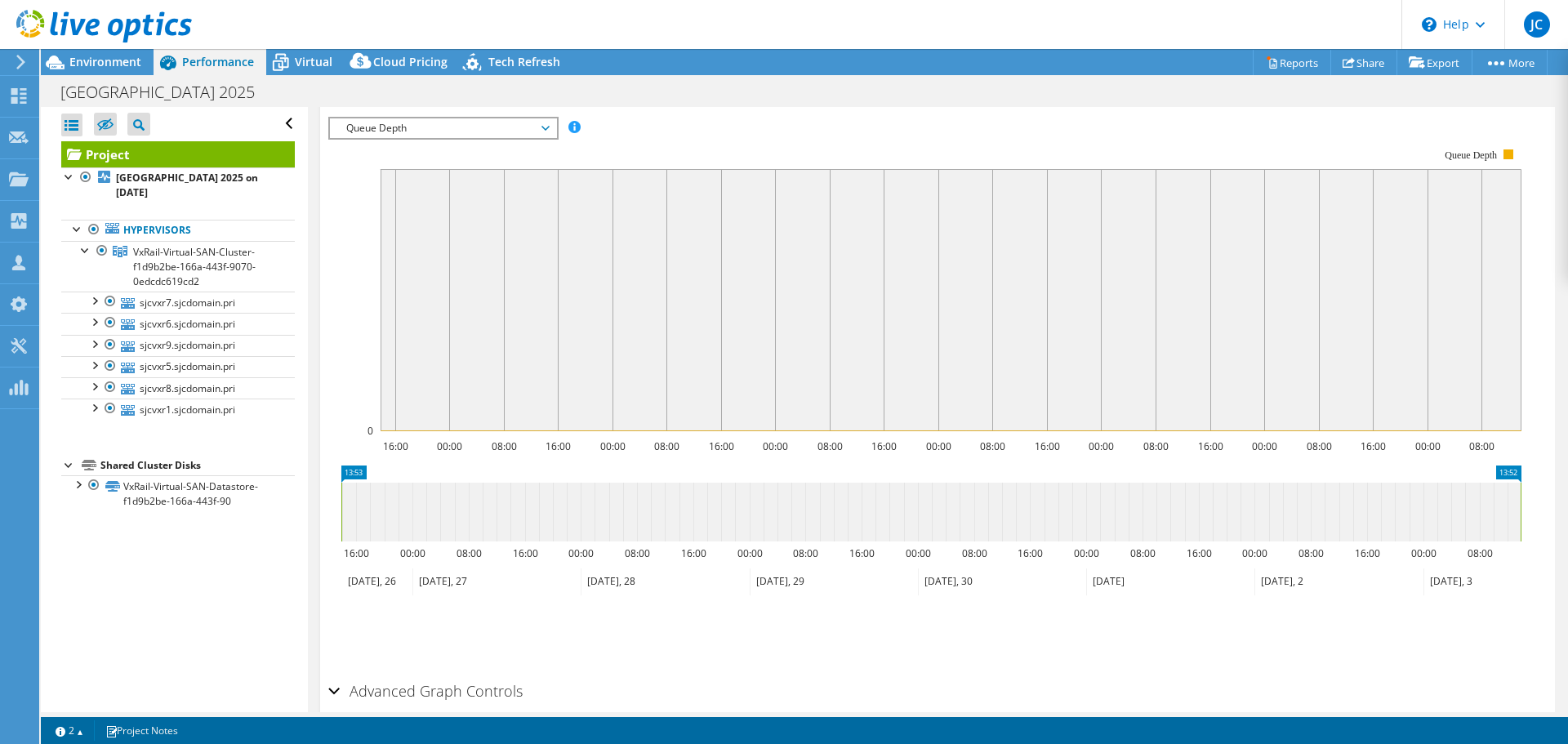
click at [543, 132] on span "Queue Depth" at bounding box center [442, 128] width 210 height 20
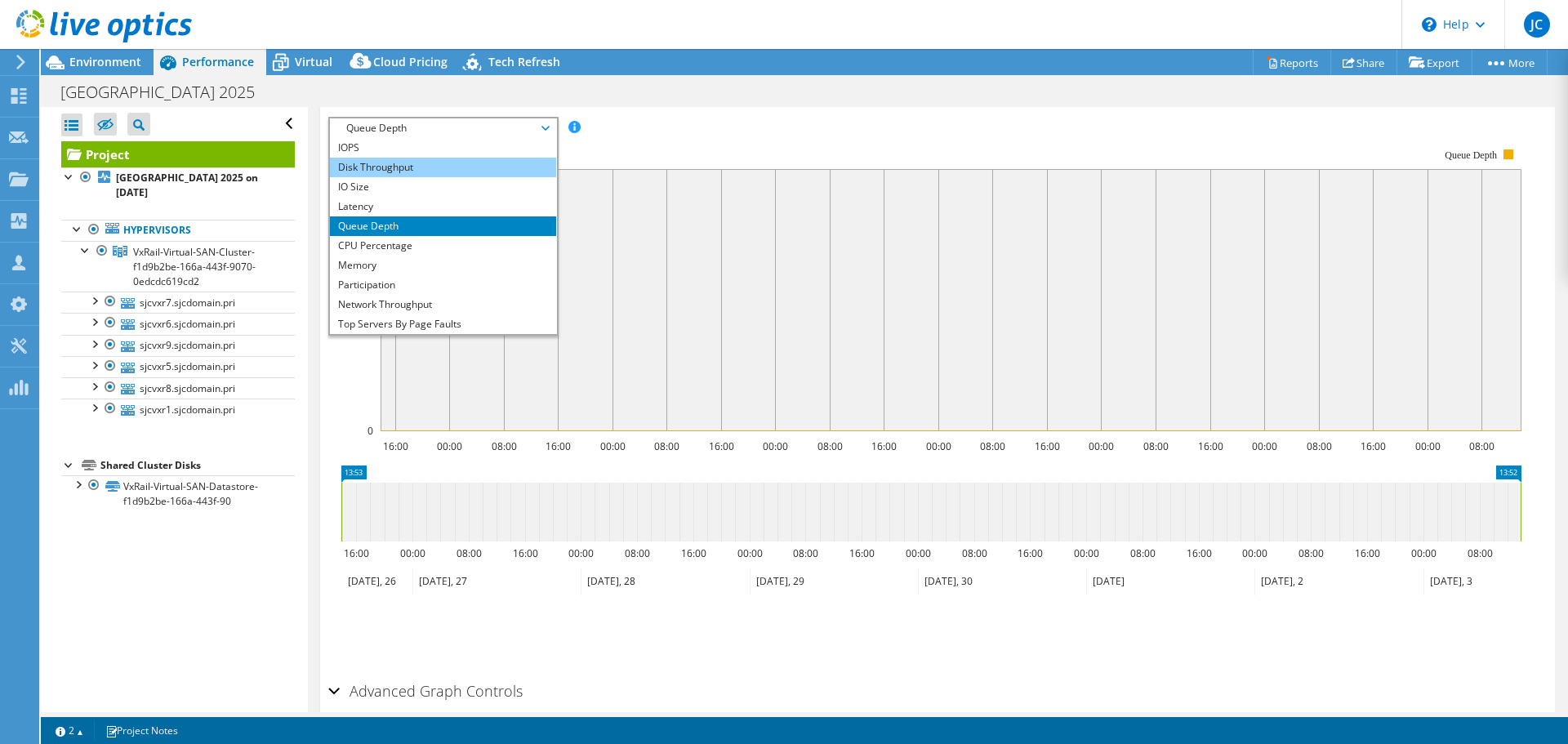
click at [446, 173] on li "Disk Throughput" at bounding box center [442, 167] width 227 height 20
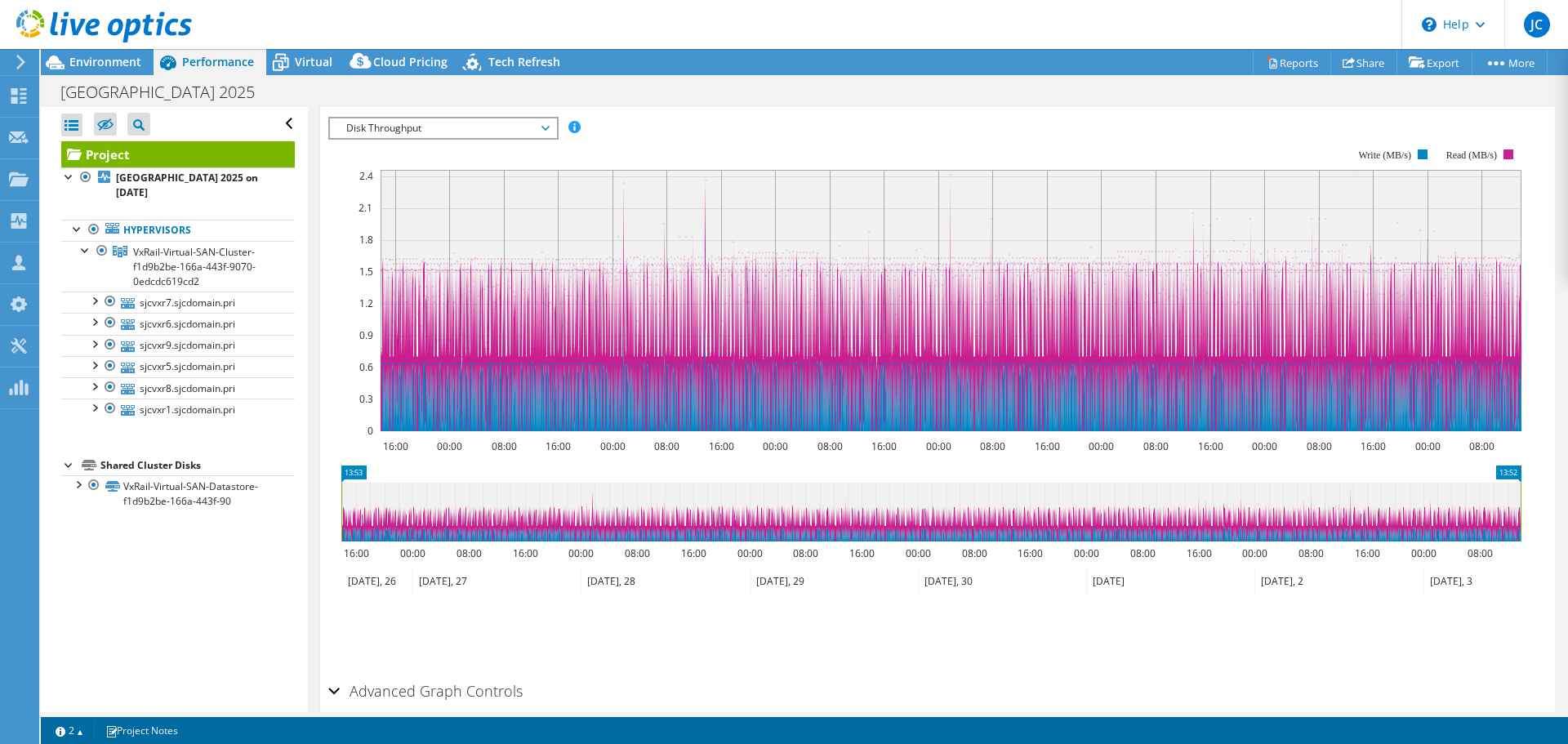
click at [543, 131] on span "Disk Throughput" at bounding box center [442, 128] width 210 height 20
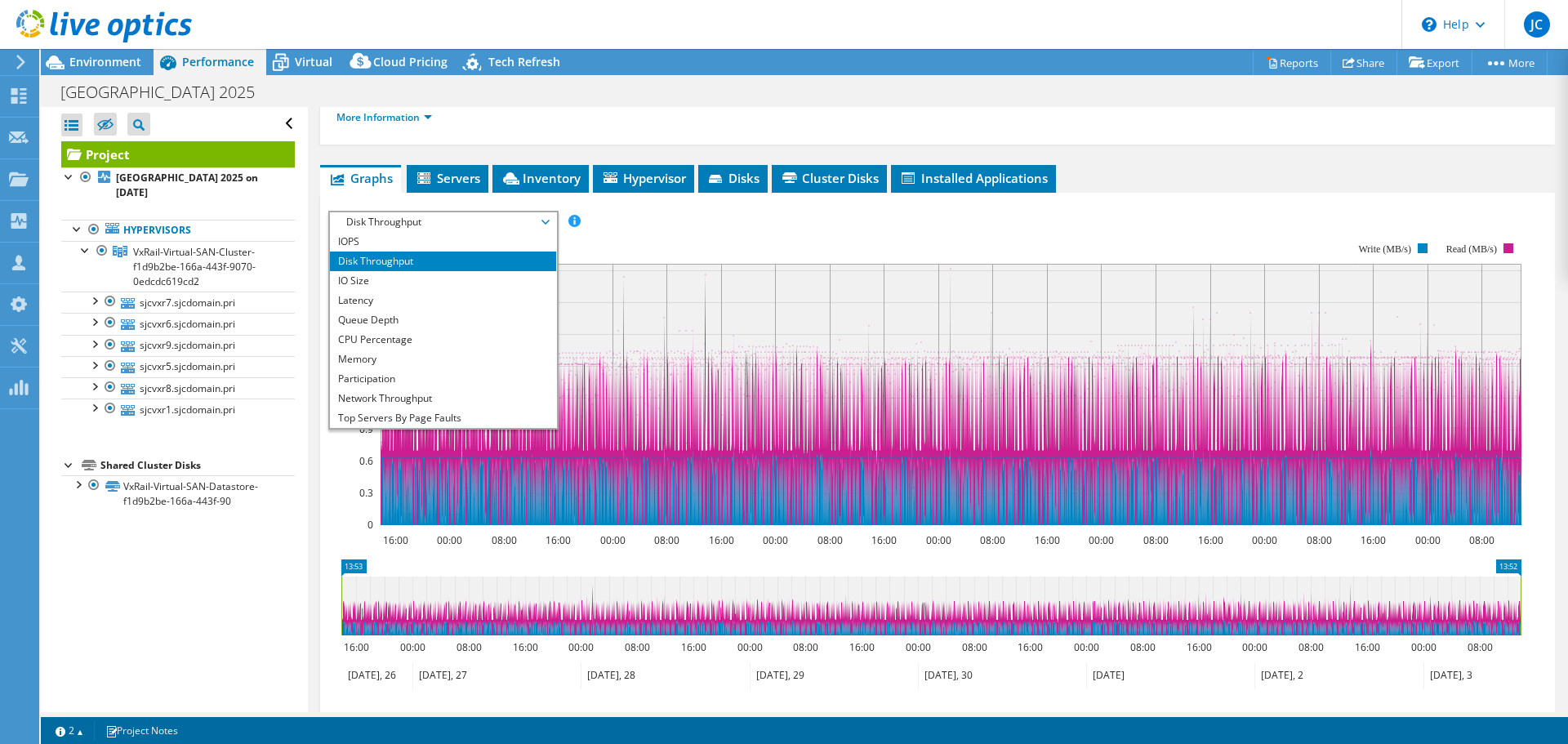
scroll to position [164, 0]
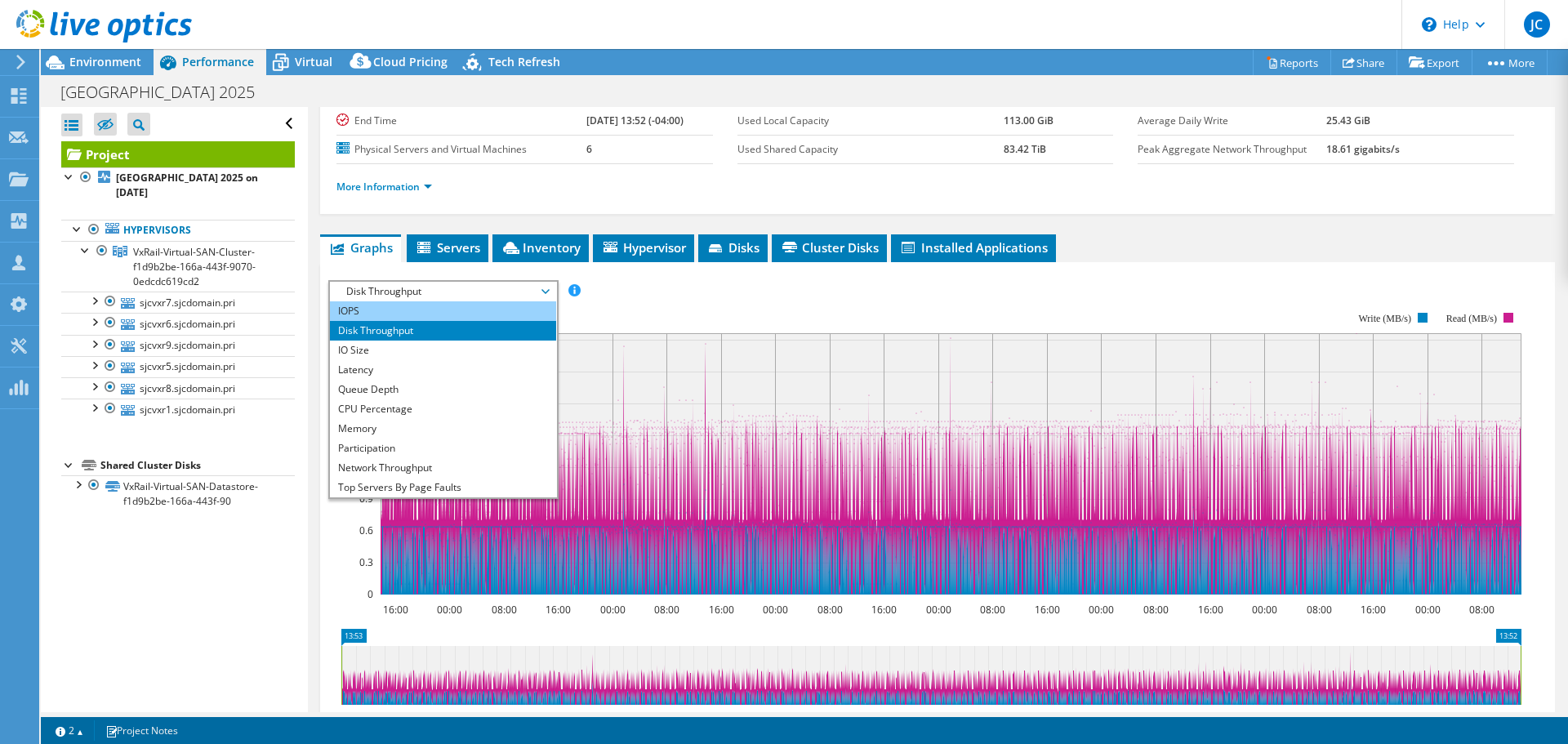
click at [410, 309] on li "IOPS" at bounding box center [442, 311] width 227 height 20
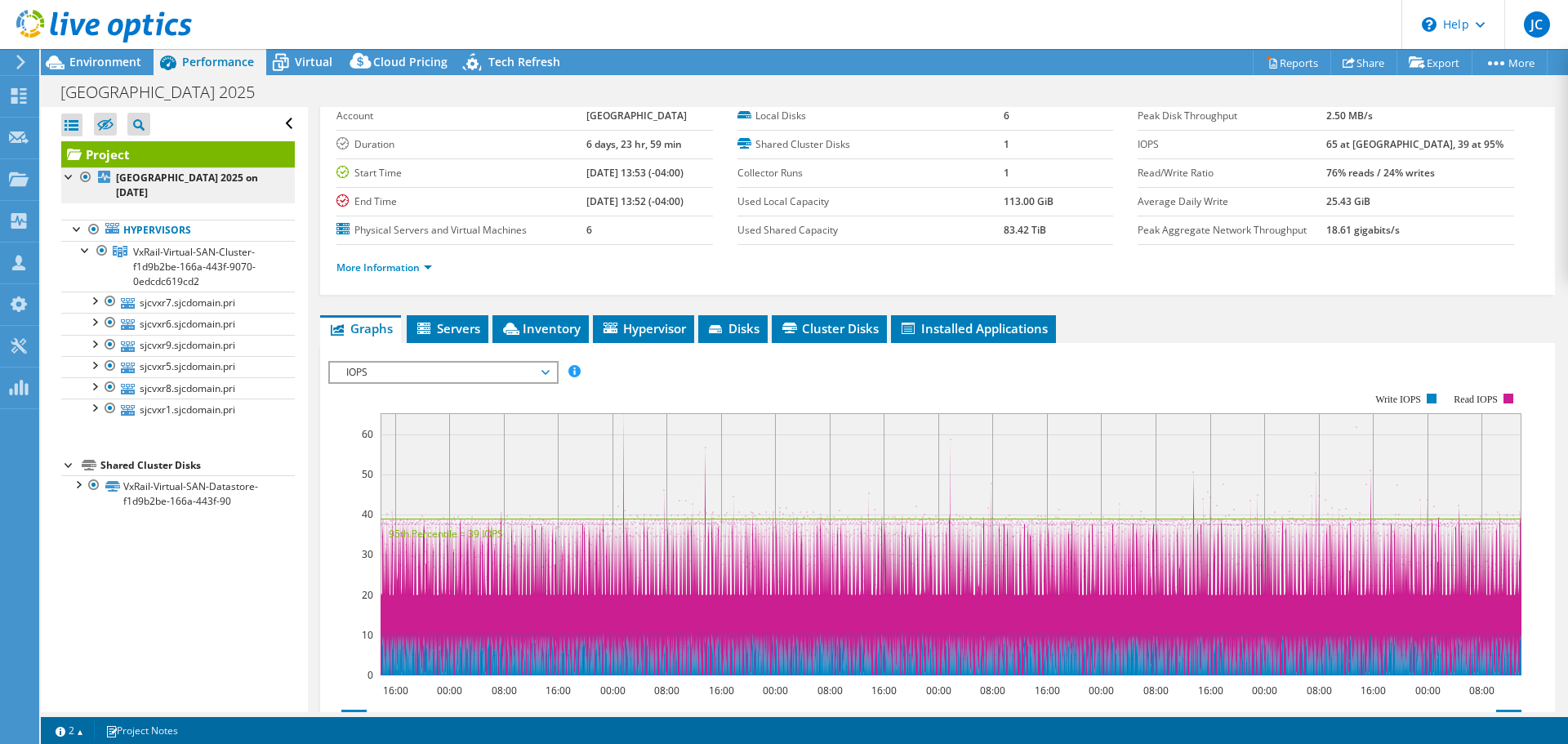
scroll to position [76, 0]
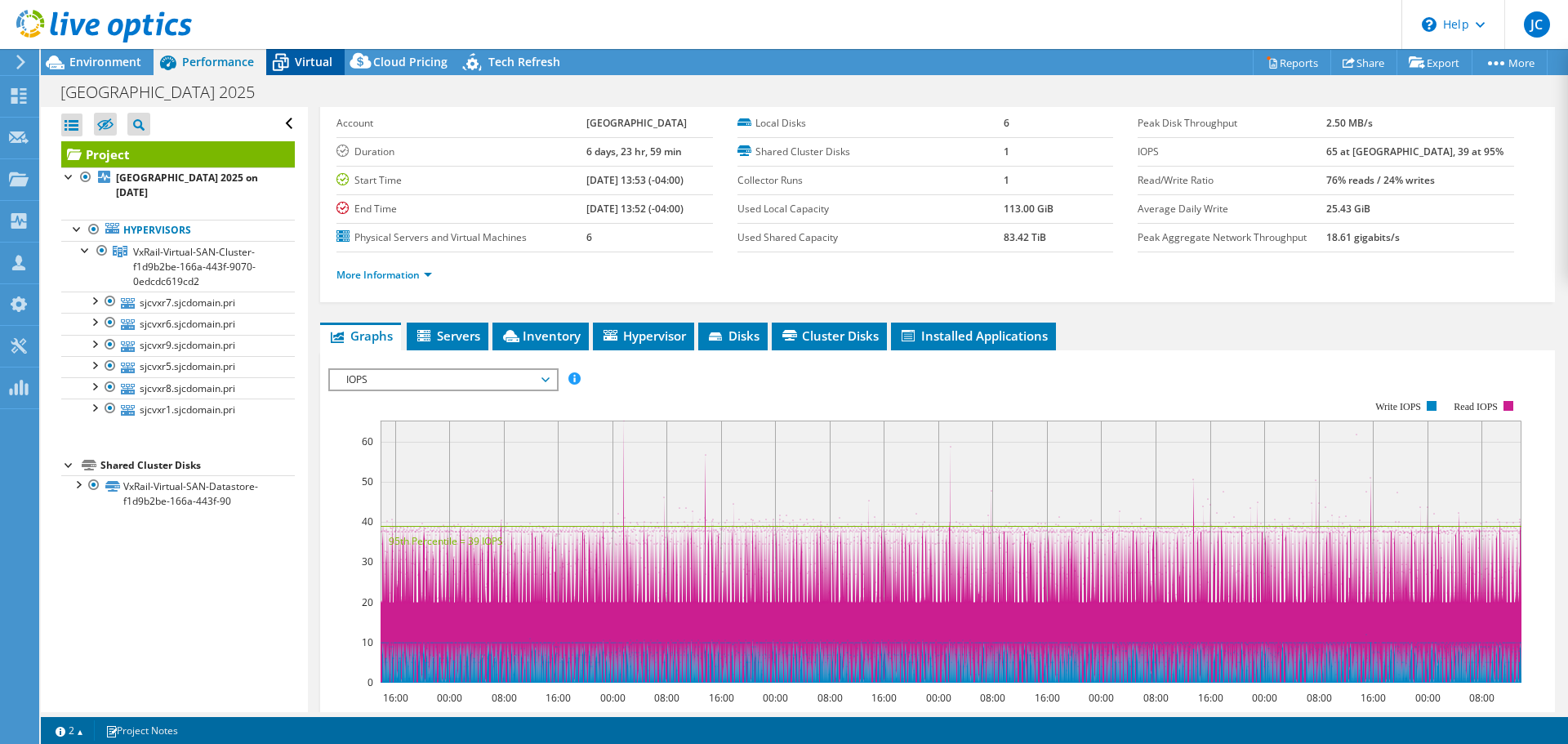
click at [300, 58] on span "Virtual" at bounding box center [314, 61] width 37 height 15
